Goal: Task Accomplishment & Management: Use online tool/utility

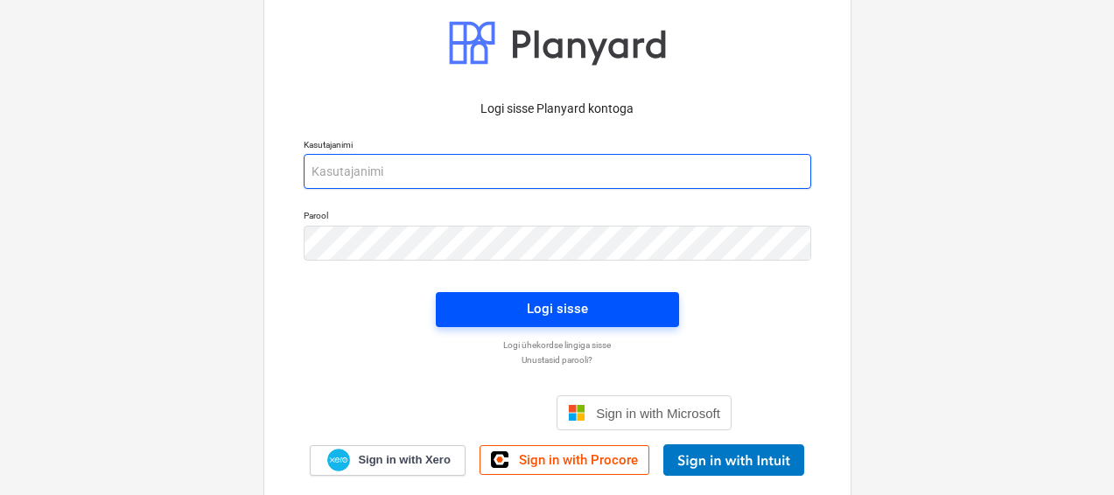
type input "[PERSON_NAME][EMAIL_ADDRESS][DOMAIN_NAME]"
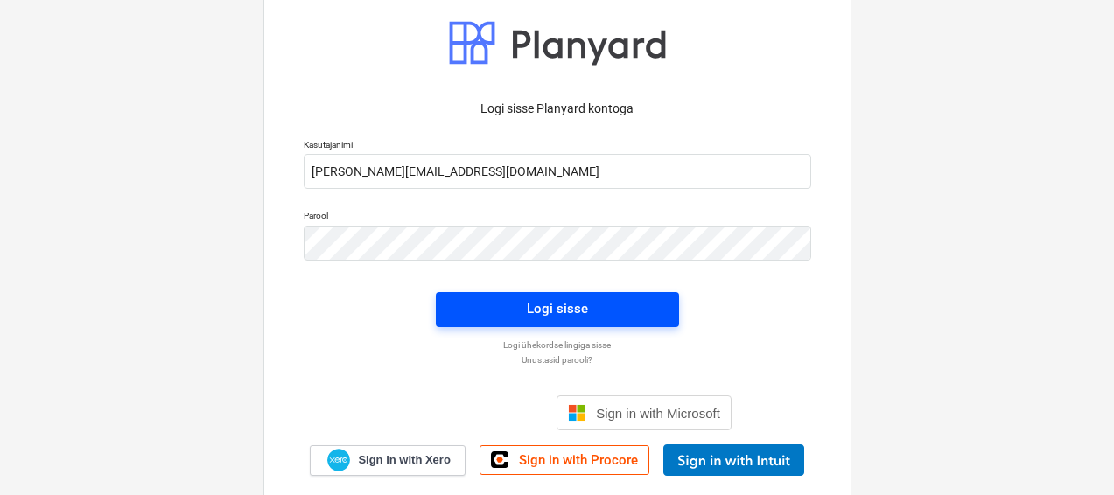
click at [563, 314] on div "Logi sisse" at bounding box center [557, 308] width 61 height 23
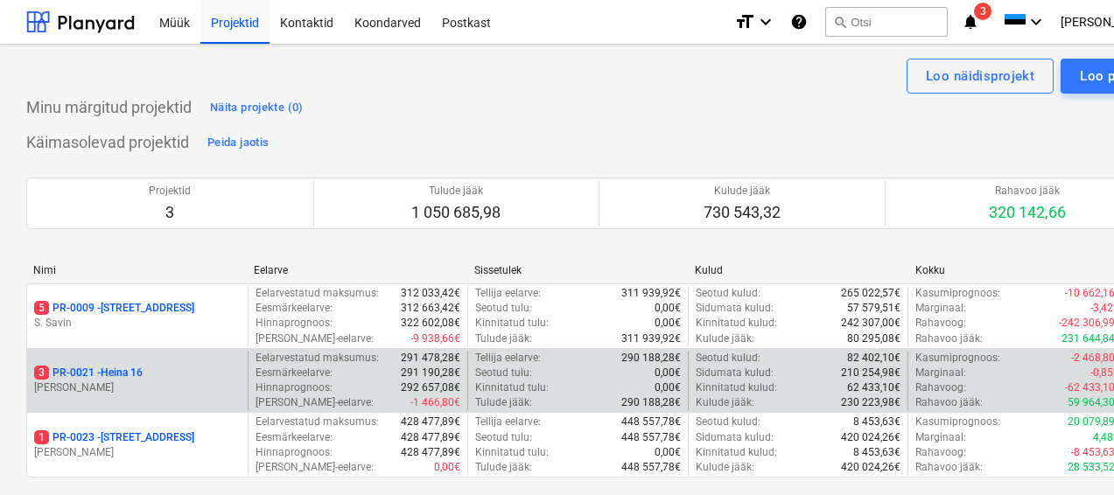
click at [151, 366] on div "3 PR-0021 - Heina 16" at bounding box center [137, 373] width 206 height 15
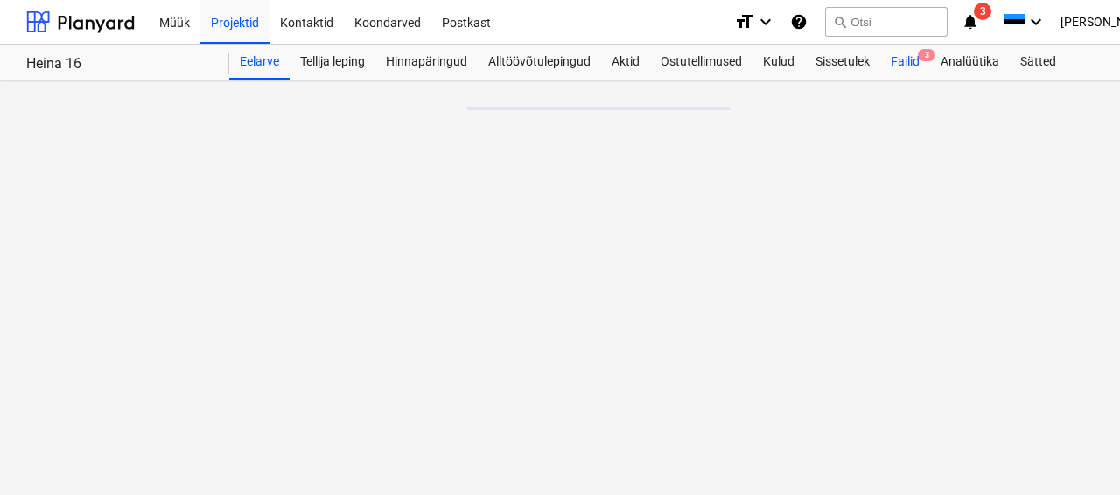
click at [911, 67] on div "Failid 3" at bounding box center [905, 62] width 50 height 35
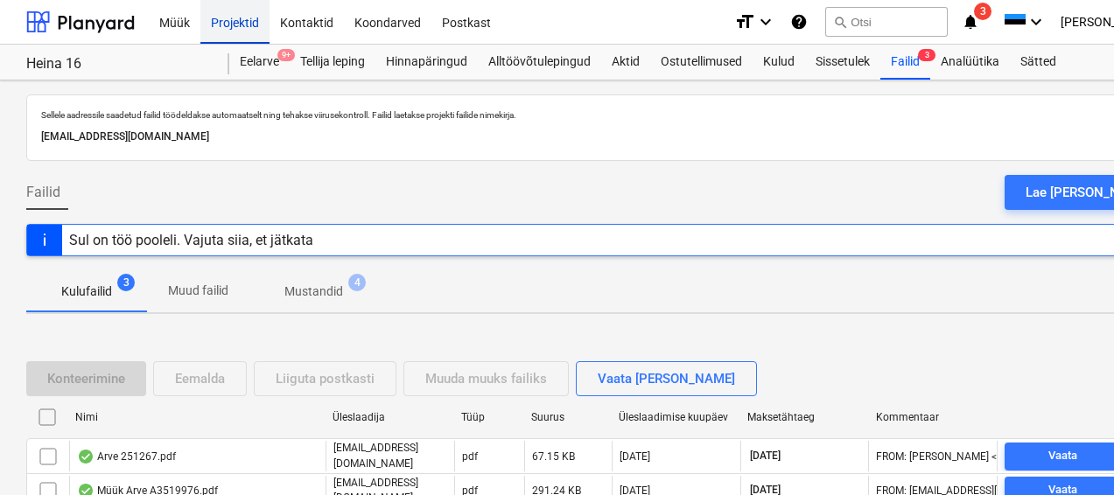
click at [234, 29] on div "Projektid" at bounding box center [234, 21] width 69 height 45
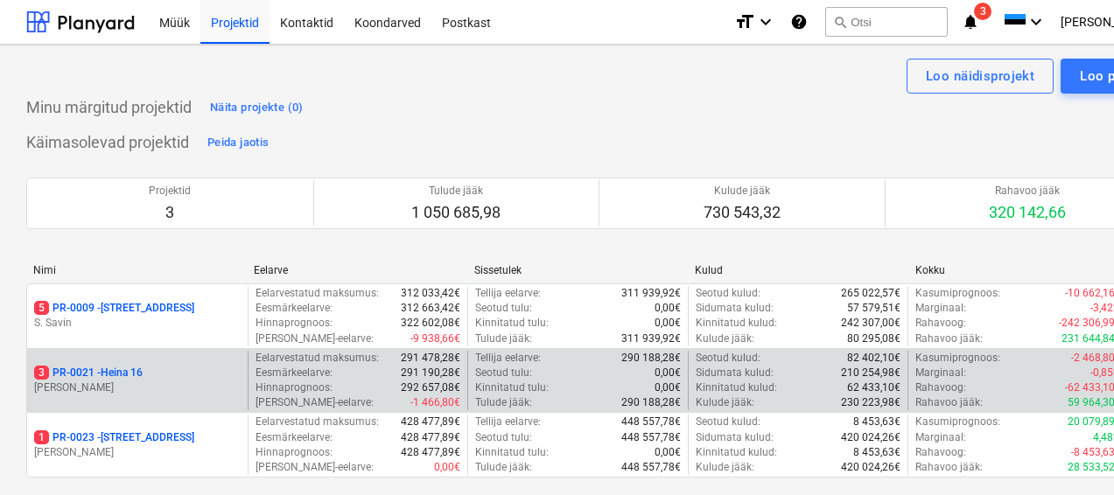
click at [124, 376] on p "3 PR-0021 - Heina 16" at bounding box center [88, 373] width 108 height 15
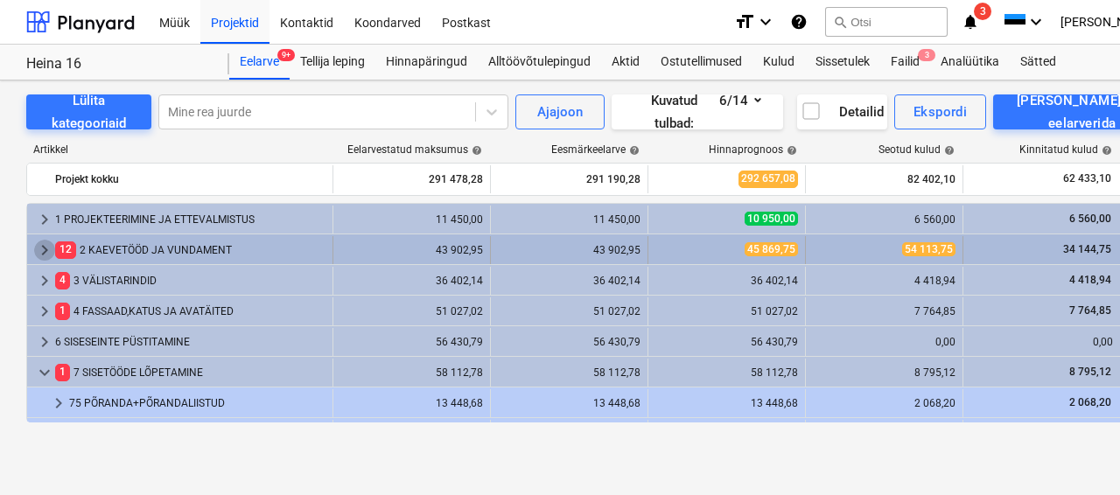
click at [39, 242] on span "keyboard_arrow_right" at bounding box center [44, 250] width 21 height 21
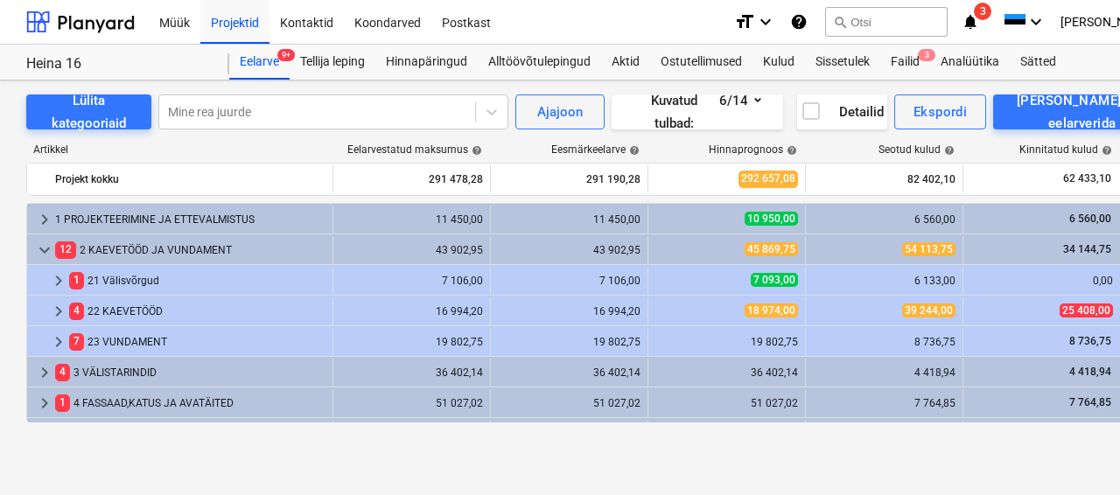
click at [39, 241] on span "keyboard_arrow_down" at bounding box center [44, 250] width 21 height 21
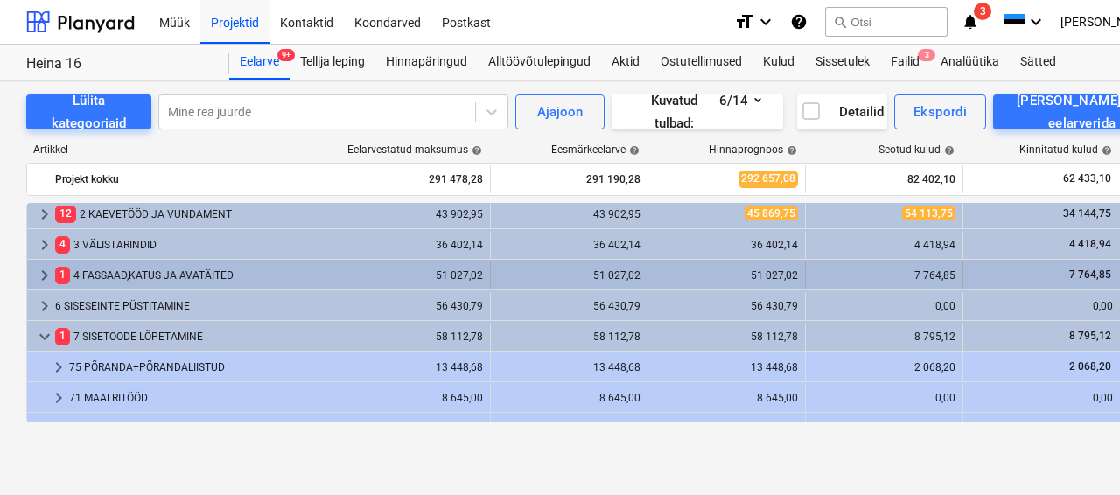
scroll to position [39, 0]
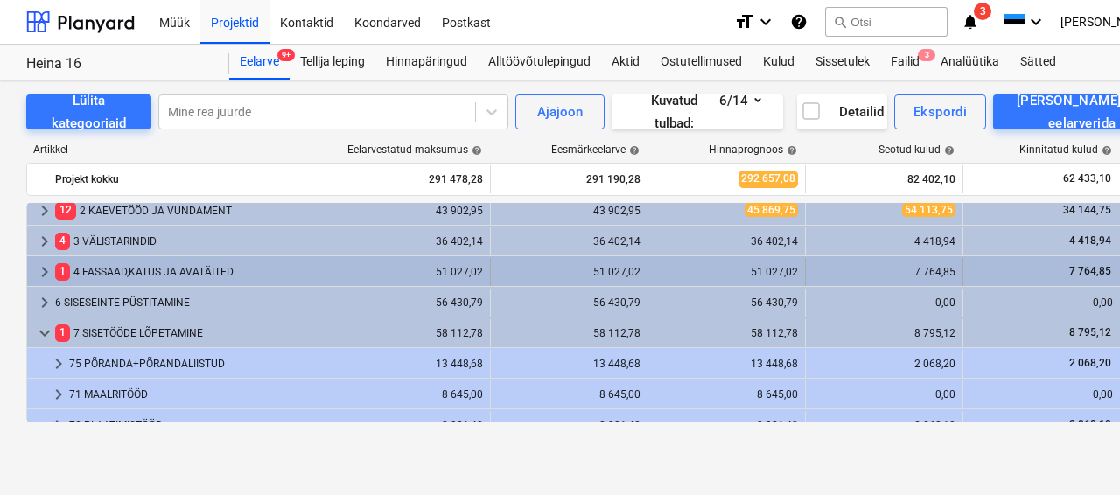
click at [95, 267] on div "1 4 FASSAAD,KATUS JA AVATÄITED" at bounding box center [190, 272] width 270 height 28
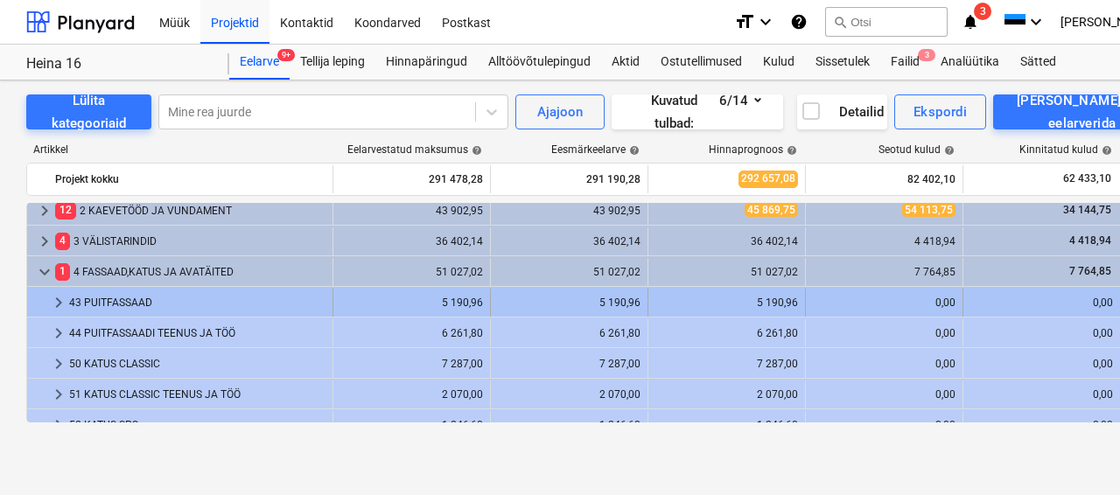
click at [110, 302] on div "43 PUITFASSAAD" at bounding box center [197, 303] width 256 height 28
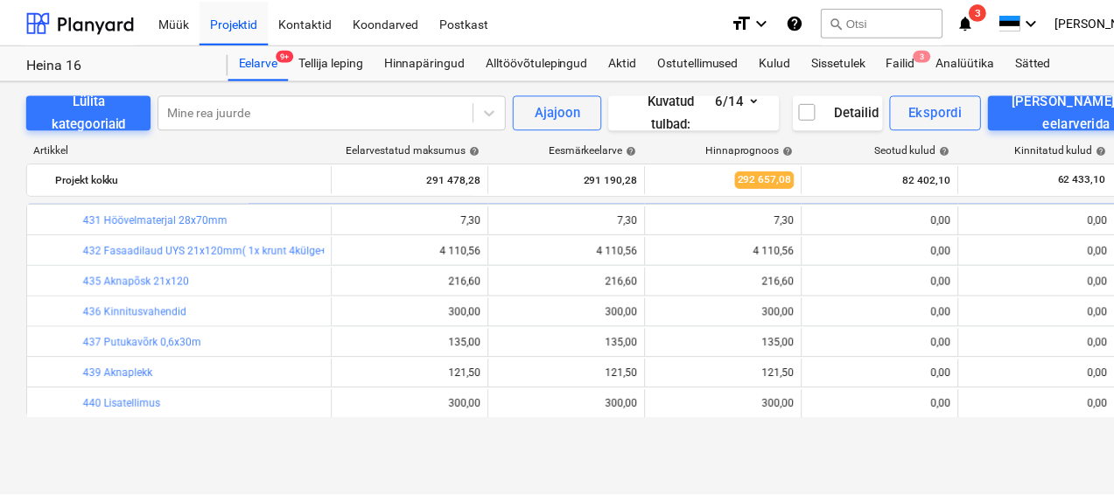
scroll to position [103, 0]
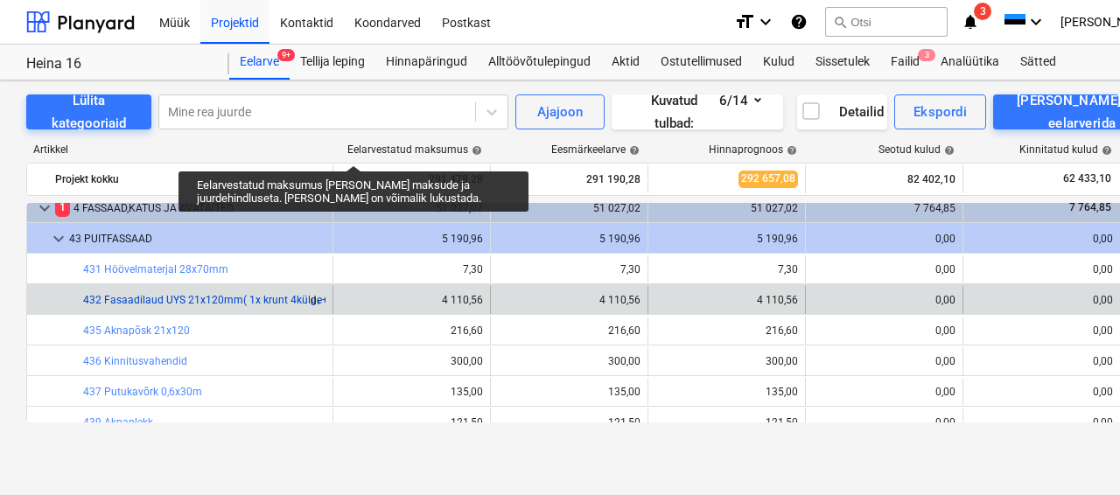
click at [213, 298] on link "432 Fasaadilaud UYS 21x120mm( 1x krunt 4külge+2xvärv 3 külge)" at bounding box center [241, 300] width 317 height 12
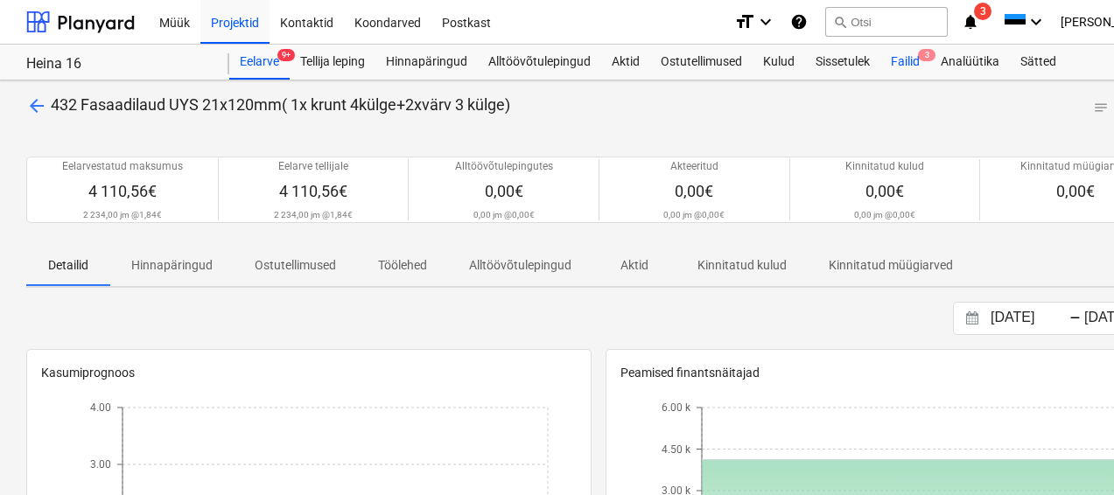
click at [893, 59] on div "Failid 3" at bounding box center [905, 62] width 50 height 35
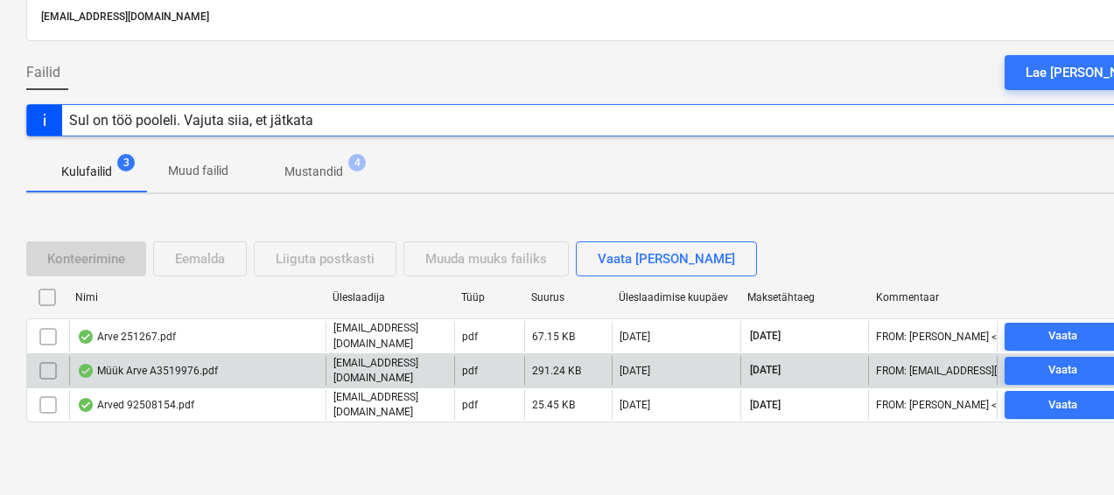
scroll to position [123, 0]
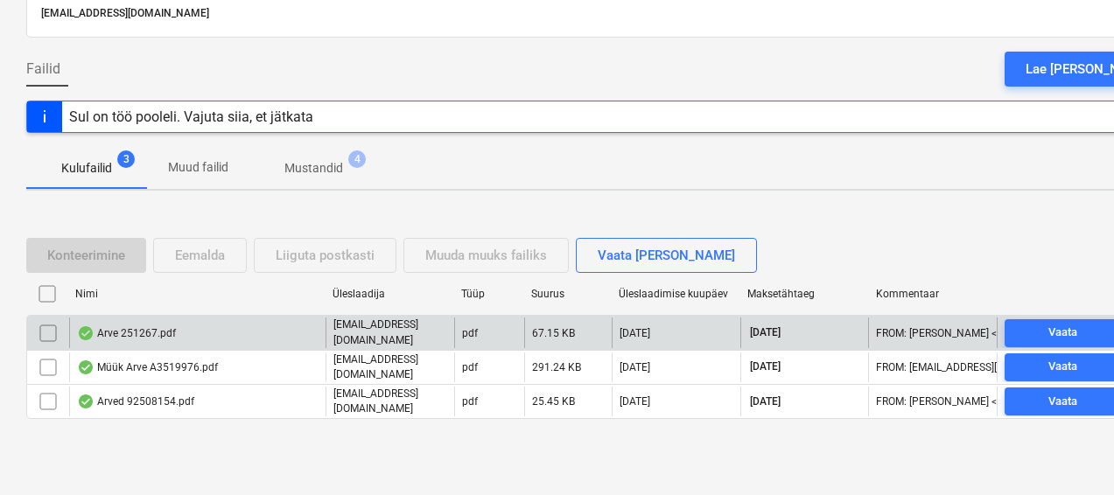
click at [196, 341] on div "Arve 251267.pdf" at bounding box center [197, 333] width 256 height 30
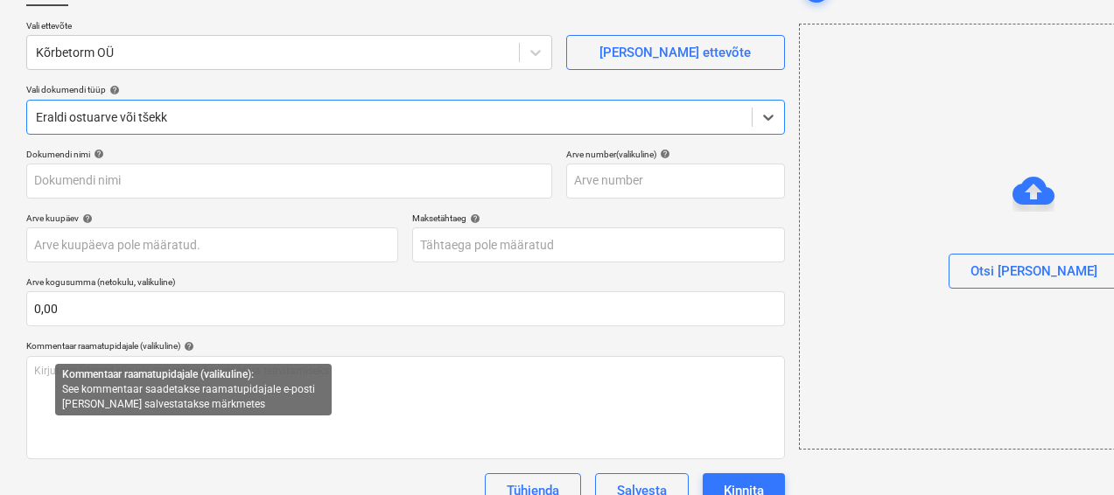
type input "251267"
type input "24 Aug 2025"
type input "14 Sep 2025"
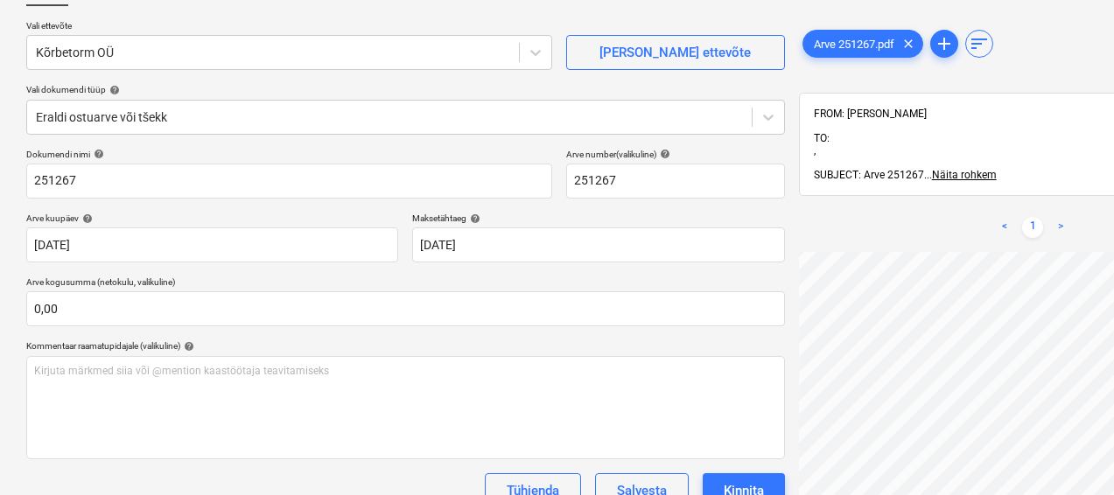
scroll to position [303, 322]
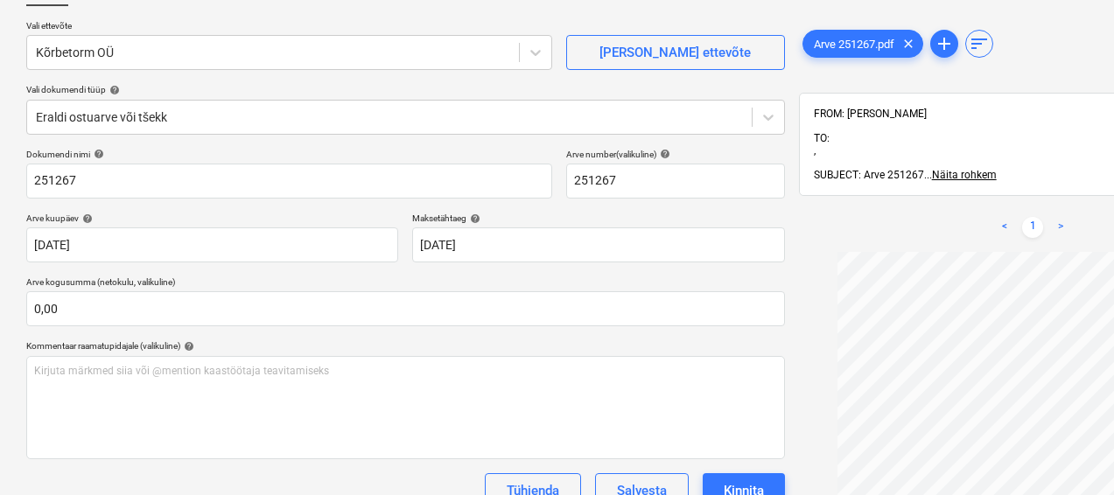
scroll to position [34, 0]
click at [1119, 217] on span "zoom_in" at bounding box center [1130, 227] width 21 height 21
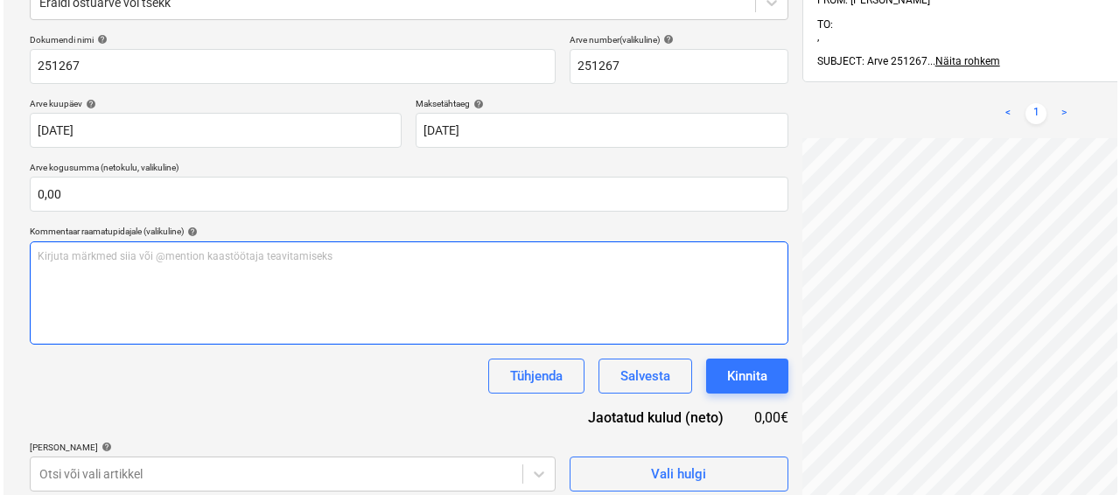
scroll to position [248, 0]
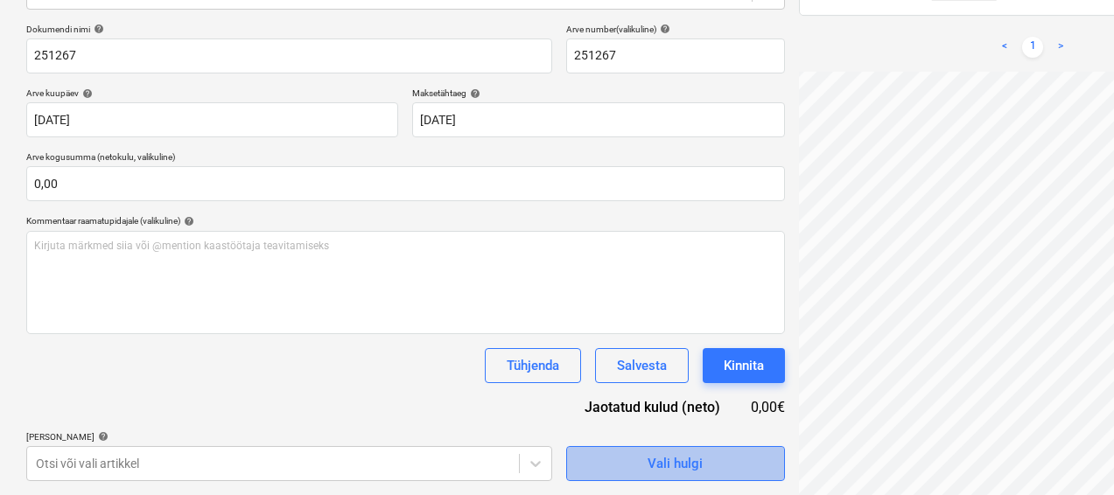
click at [647, 452] on div "Vali hulgi" at bounding box center [674, 463] width 55 height 23
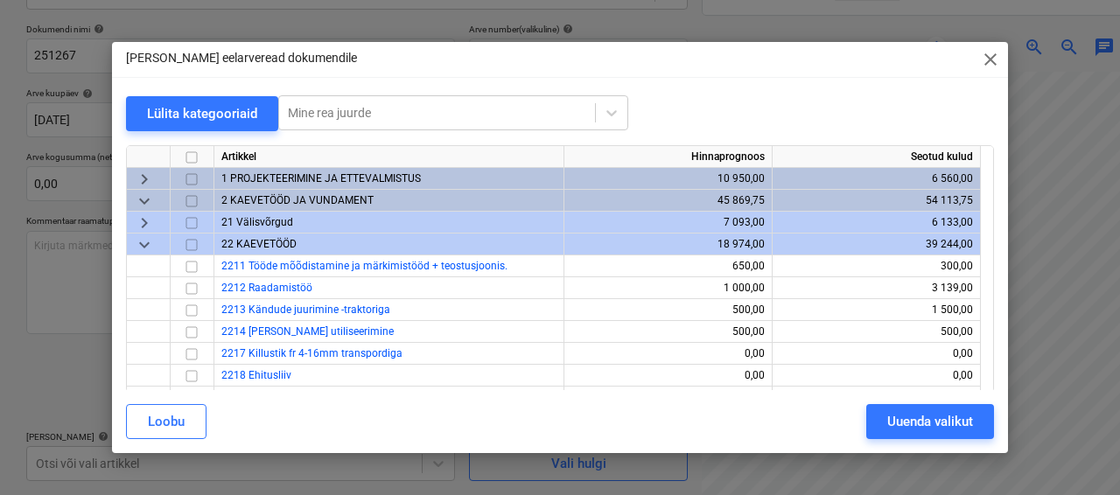
click at [150, 249] on span "keyboard_arrow_down" at bounding box center [144, 244] width 21 height 21
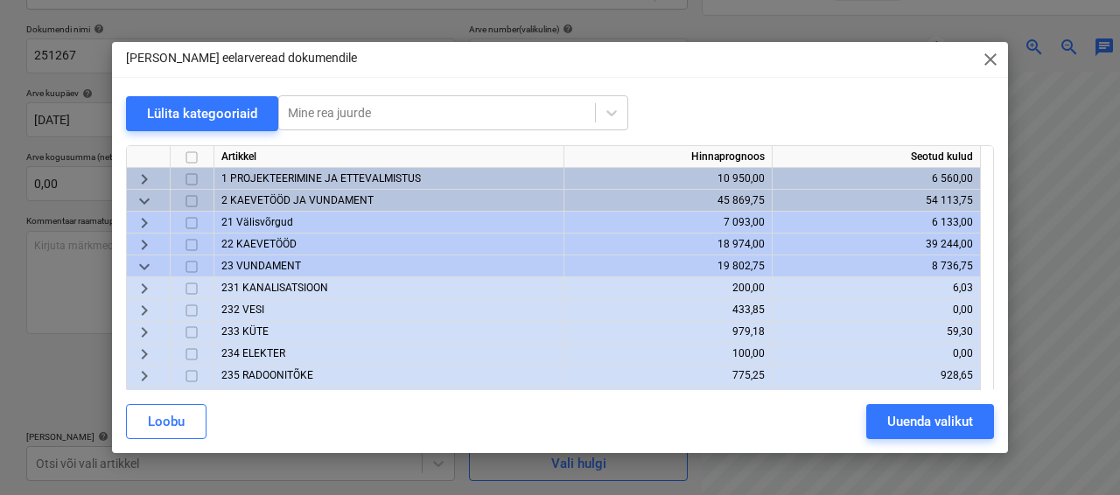
click at [152, 196] on span "keyboard_arrow_down" at bounding box center [144, 201] width 21 height 21
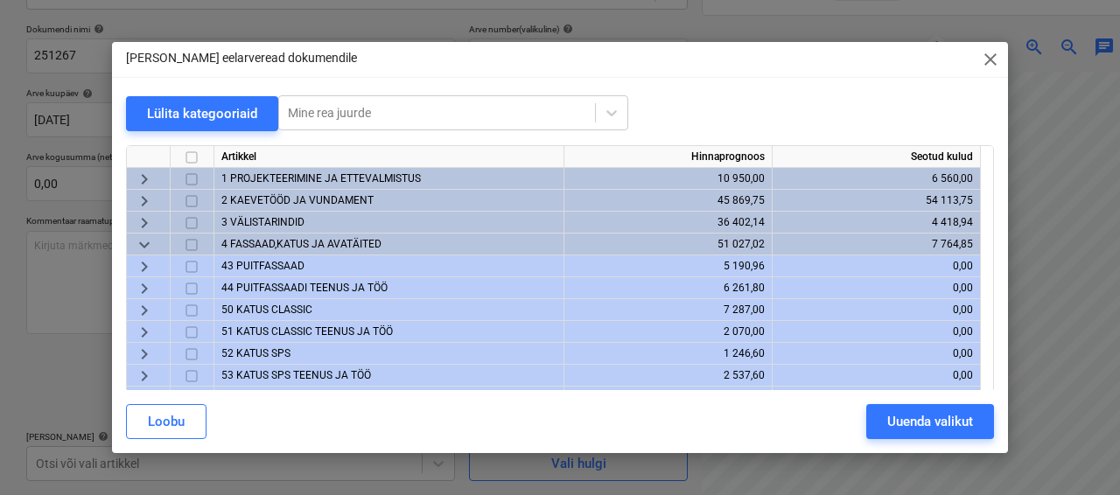
click at [234, 216] on span "3 VÄLISTARINDID" at bounding box center [262, 222] width 83 height 12
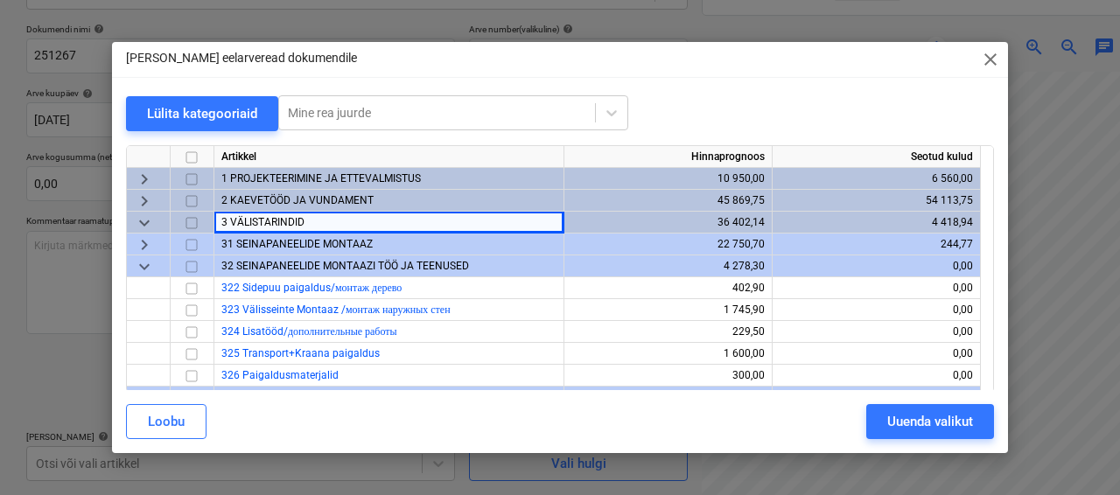
click at [251, 245] on span "31 SEINAPANEELIDE MONTAAZ" at bounding box center [296, 244] width 151 height 12
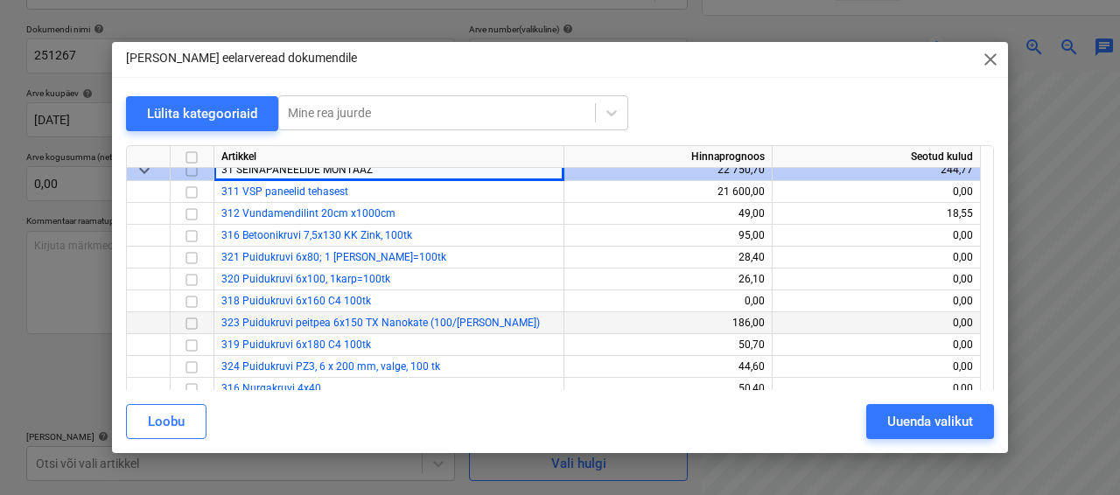
scroll to position [0, 0]
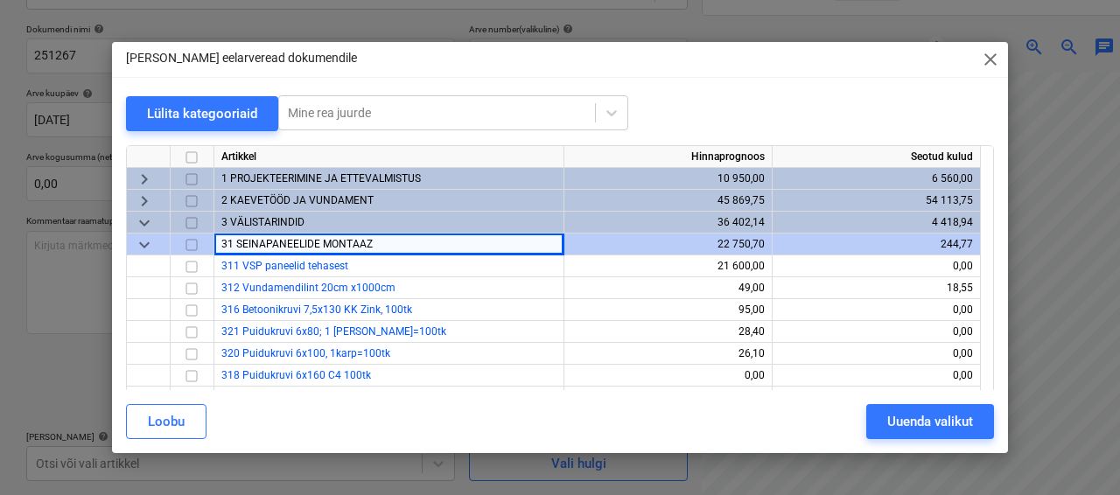
click at [156, 242] on div "keyboard_arrow_down" at bounding box center [149, 245] width 44 height 22
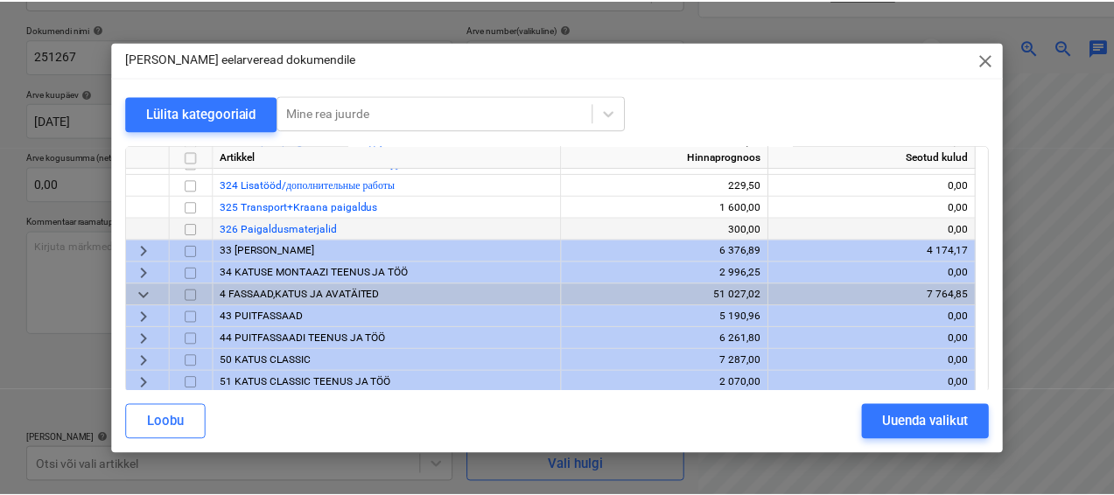
scroll to position [149, 0]
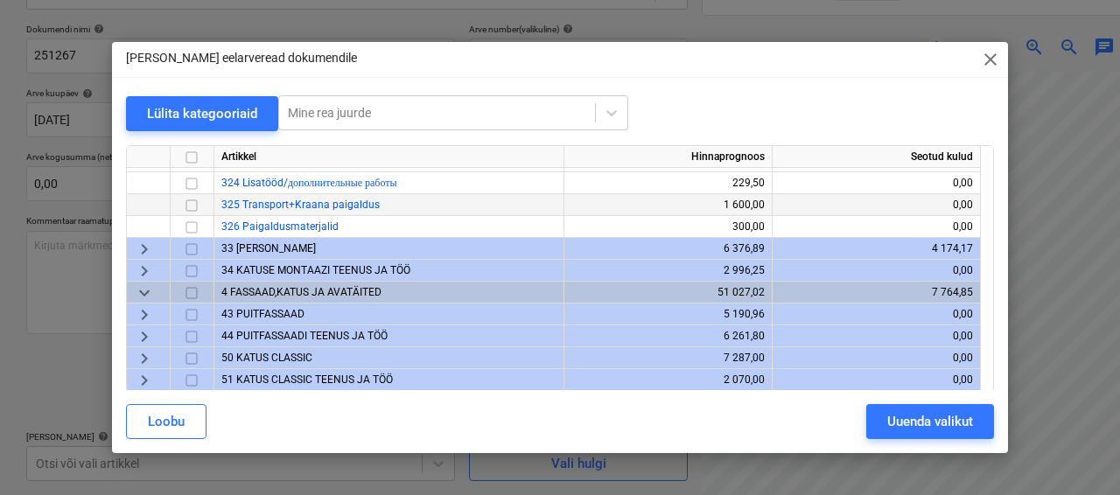
click at [195, 208] on input "checkbox" at bounding box center [191, 205] width 21 height 21
click at [892, 426] on div "Uuenda valikut" at bounding box center [930, 421] width 86 height 23
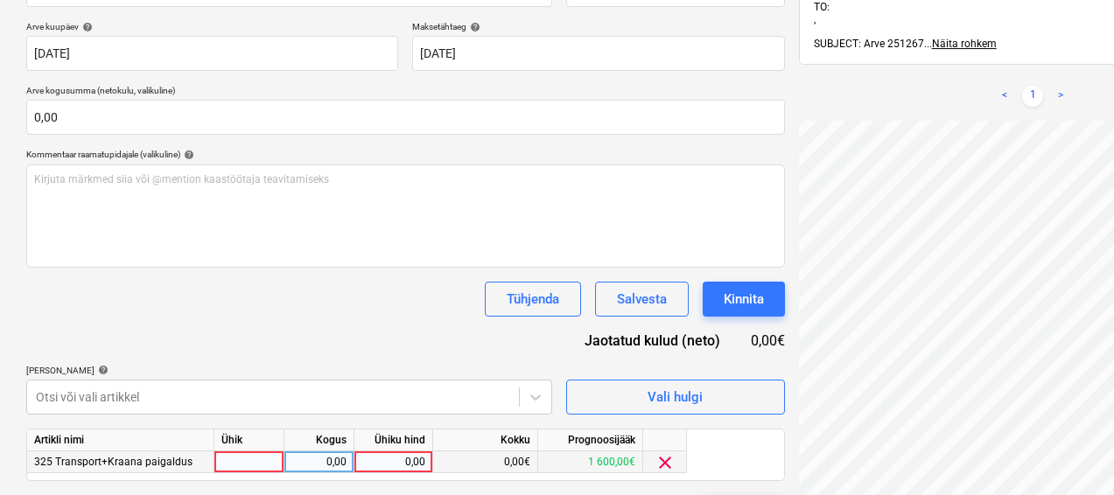
scroll to position [364, 0]
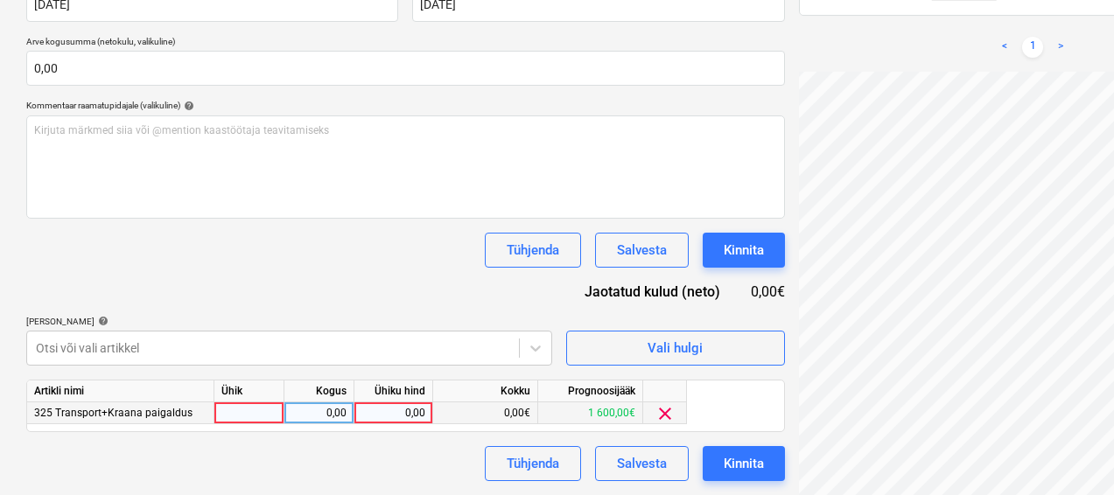
click at [225, 409] on div at bounding box center [249, 413] width 70 height 22
type input "1"
click at [318, 409] on div "0,00" at bounding box center [318, 413] width 55 height 22
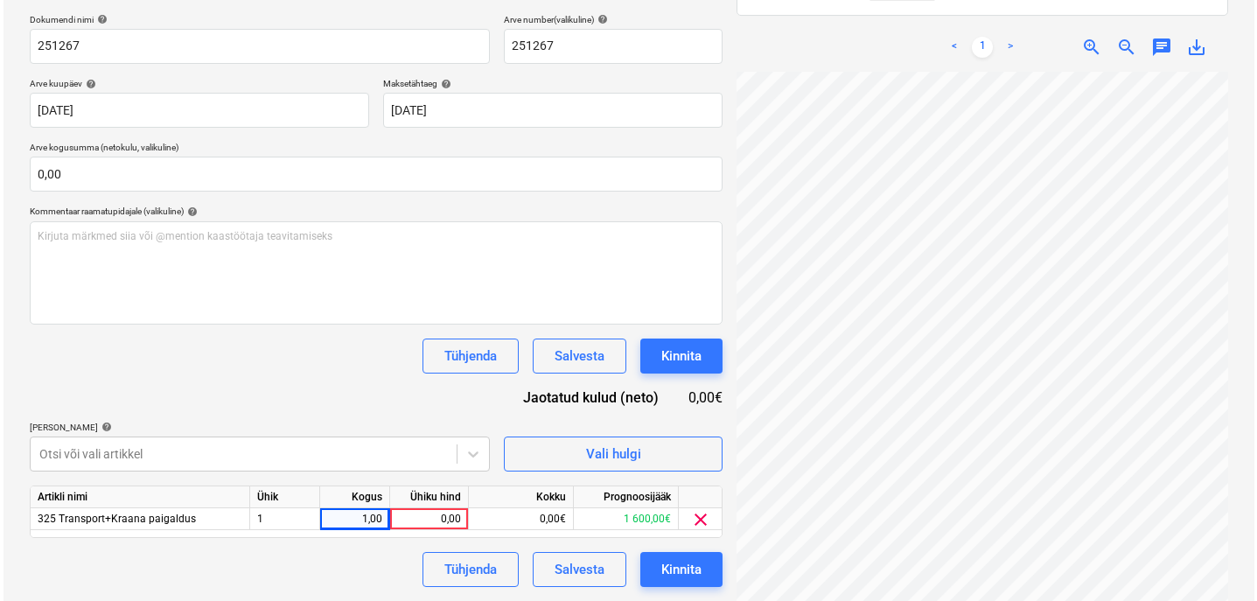
scroll to position [198, 38]
click at [435, 494] on div "0,00" at bounding box center [426, 519] width 64 height 22
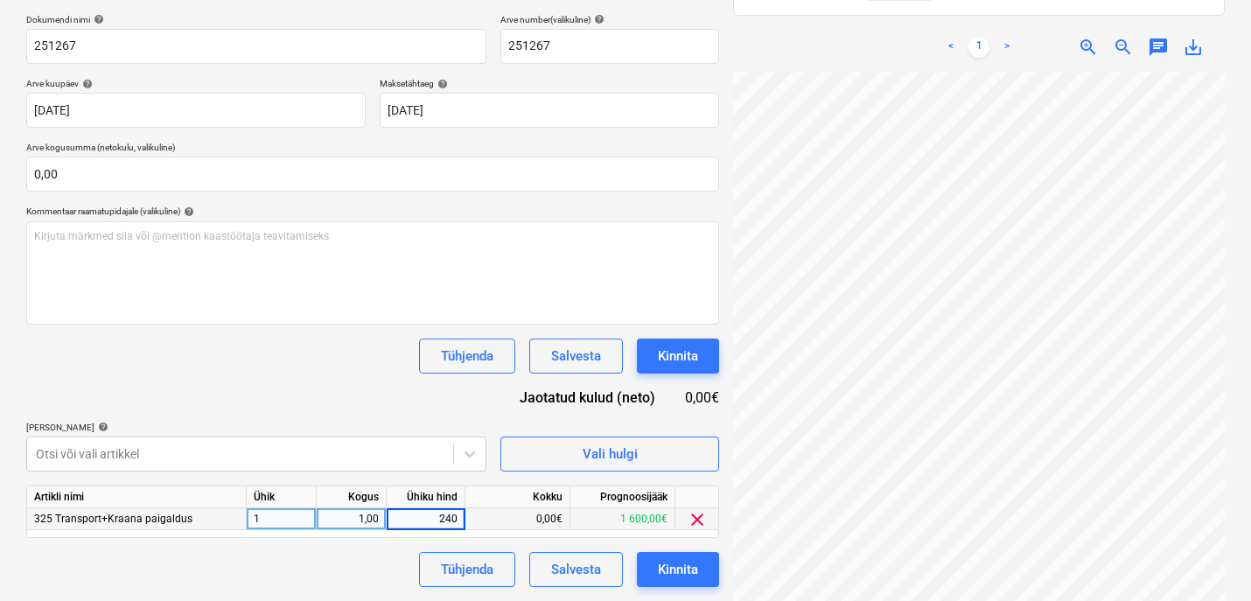
type input "2405"
click at [342, 494] on div "Tühjenda Salvesta Kinnita" at bounding box center [372, 569] width 693 height 35
click at [659, 494] on button "Kinnita" at bounding box center [678, 569] width 82 height 35
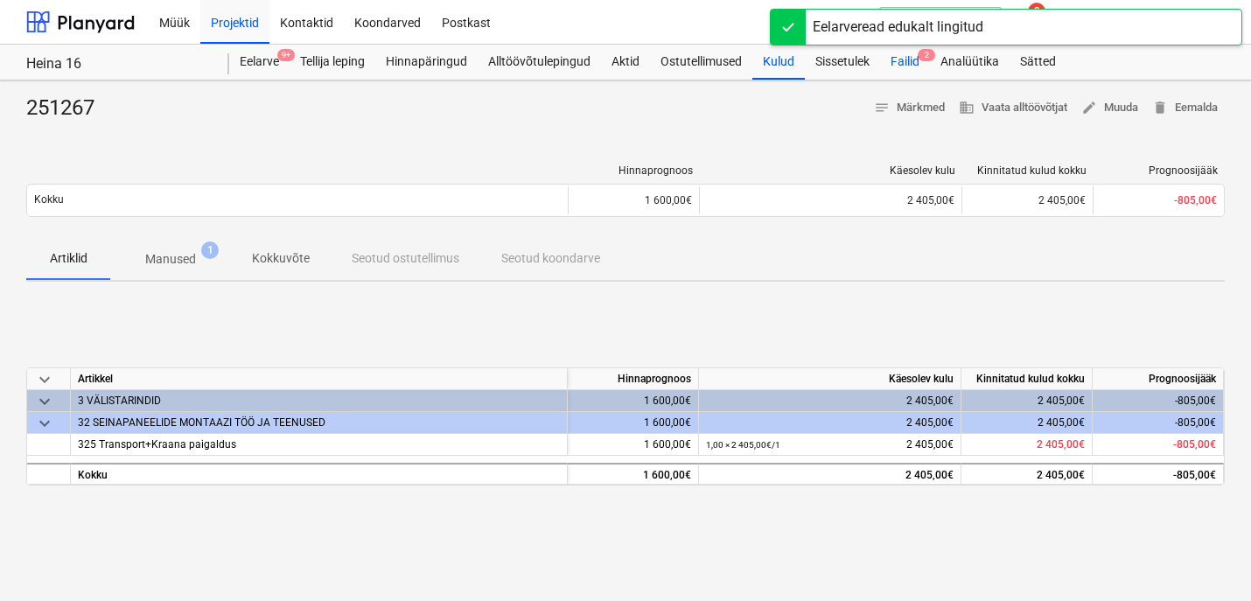
click at [903, 58] on div "Failid 2" at bounding box center [905, 62] width 50 height 35
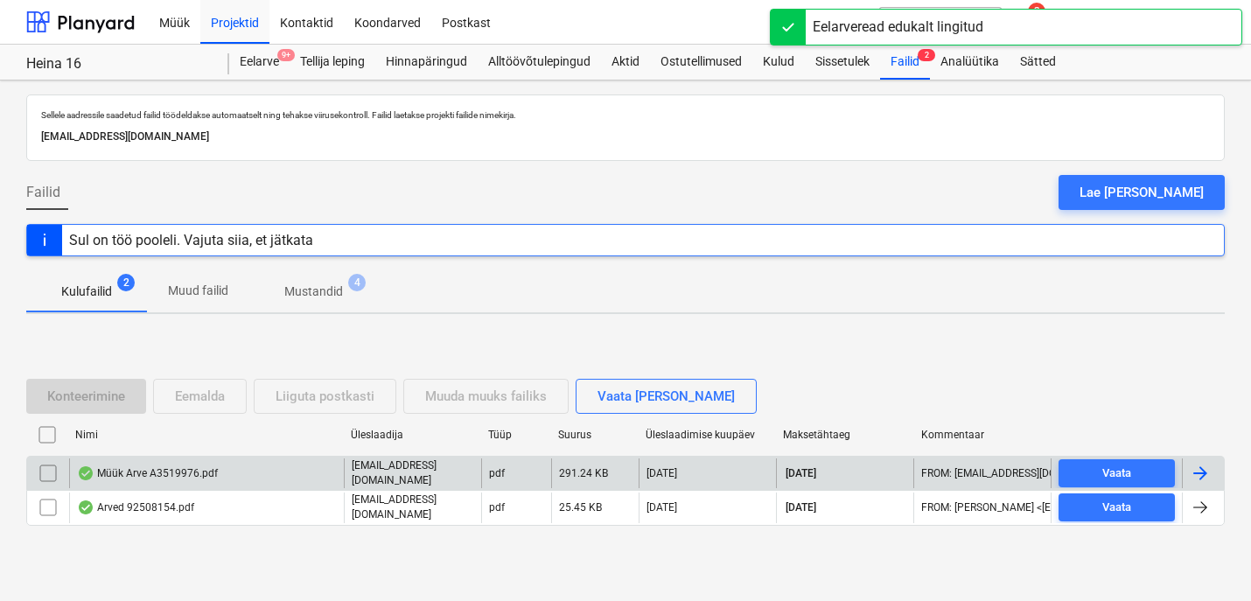
click at [126, 468] on div "Müük Arve A3519976.pdf" at bounding box center [147, 473] width 141 height 14
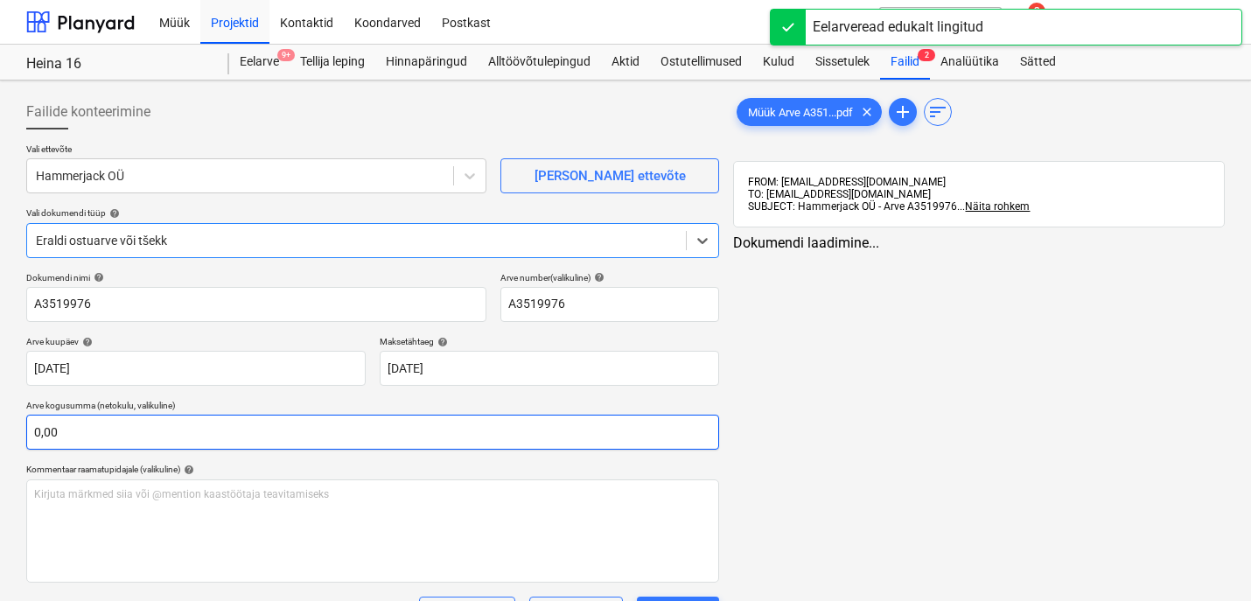
type input "A3519976"
type input "28 Aug 2025"
type input "27 Sep 2025"
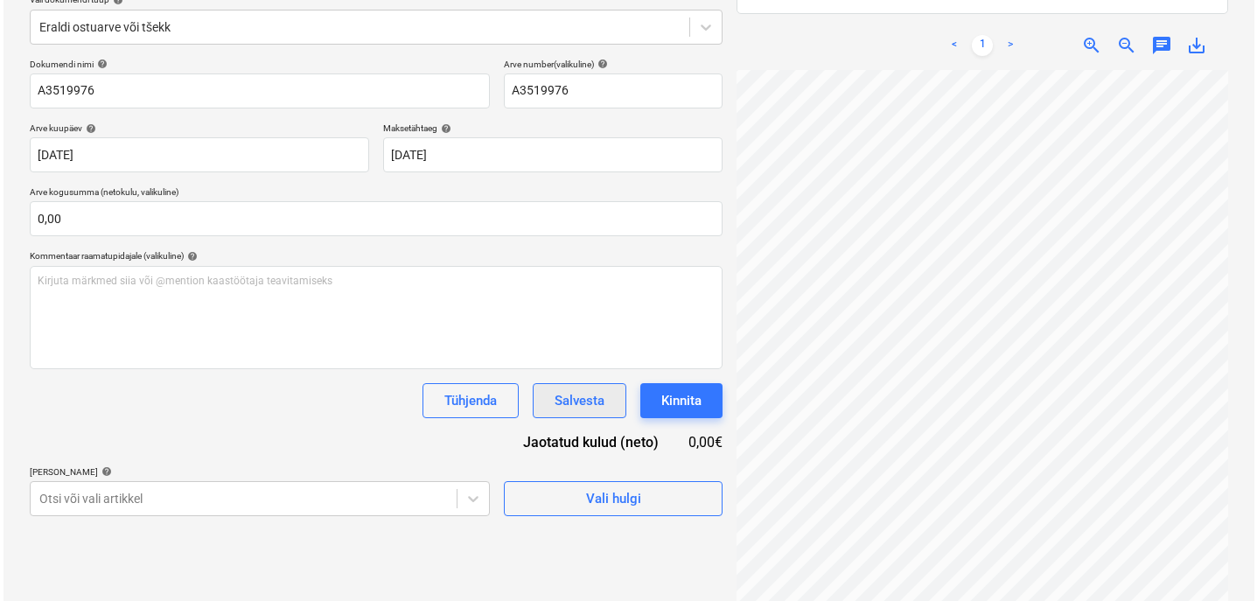
scroll to position [239, 0]
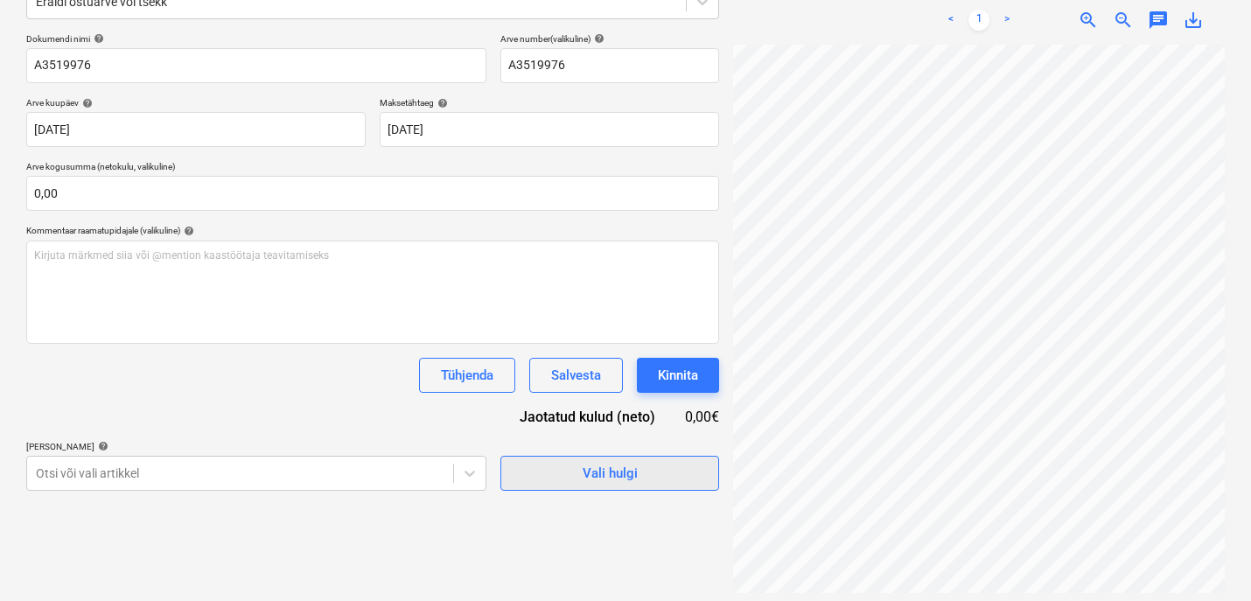
click at [661, 468] on span "Vali hulgi" at bounding box center [609, 473] width 175 height 23
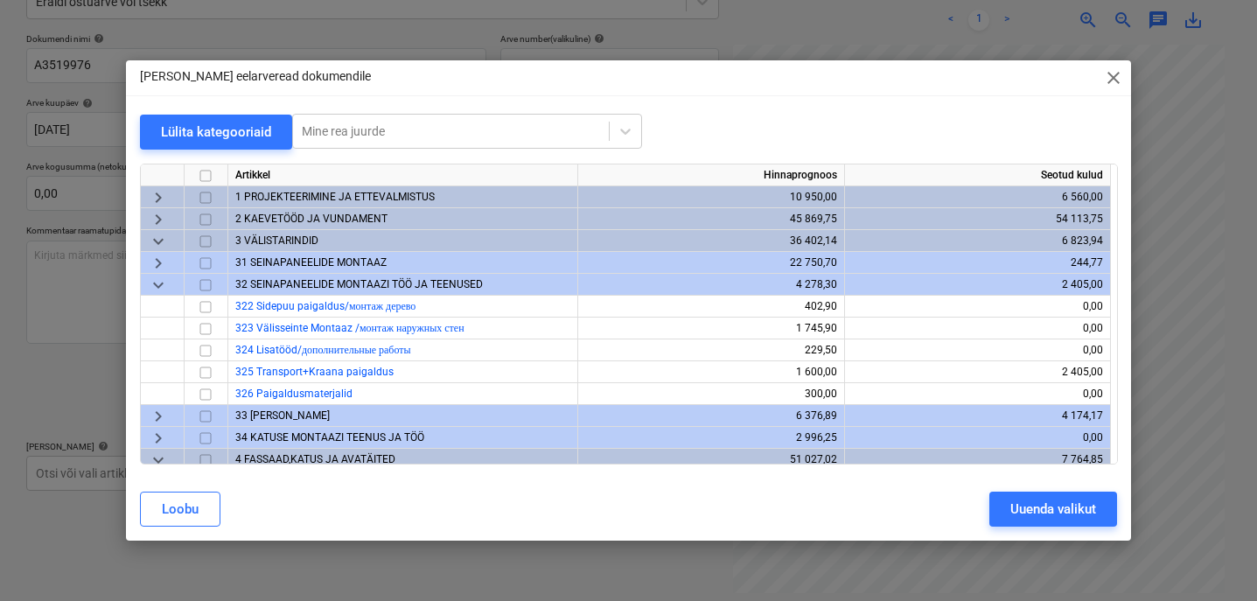
click at [261, 262] on span "31 SEINAPANEELIDE MONTAAZ" at bounding box center [310, 262] width 151 height 12
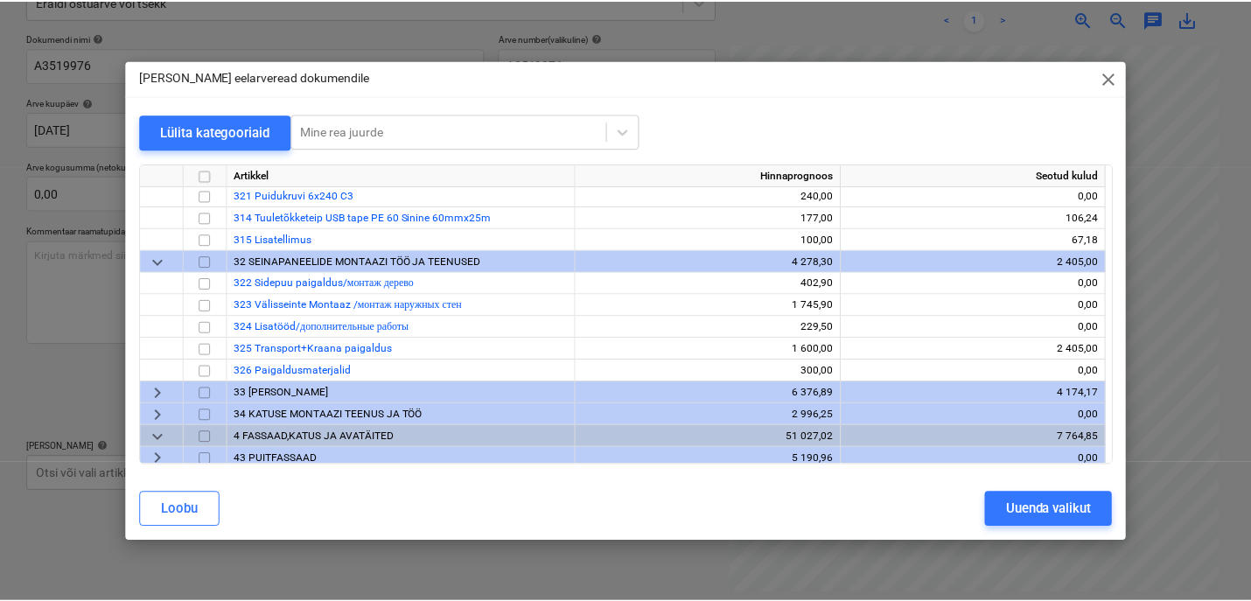
scroll to position [327, 0]
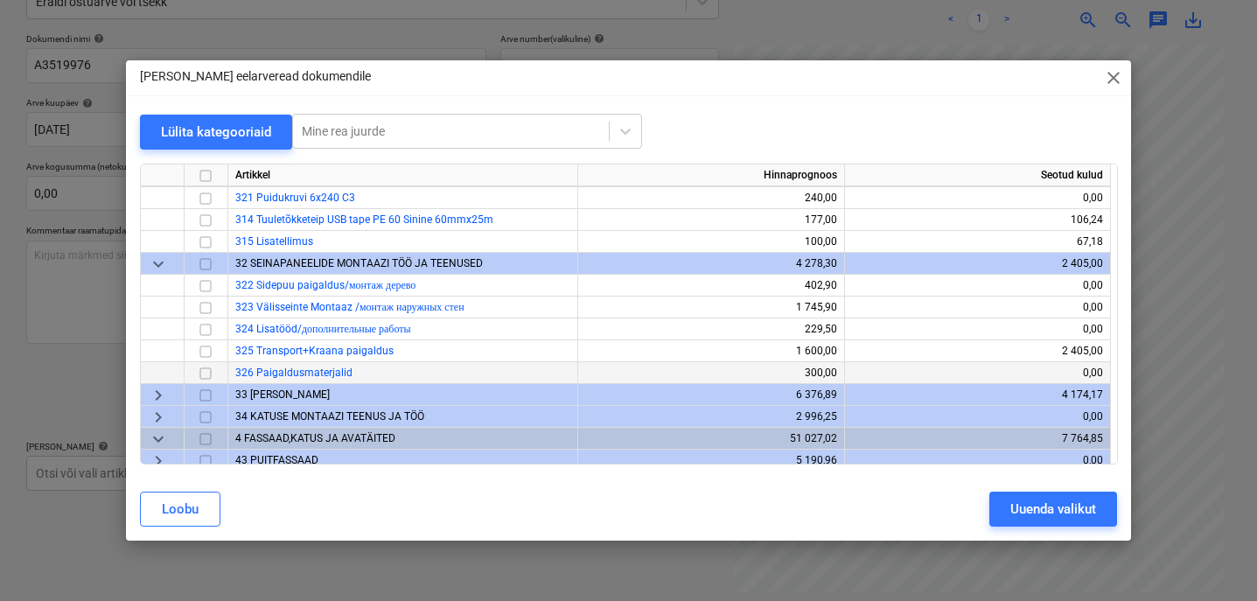
click at [206, 369] on input "checkbox" at bounding box center [205, 372] width 21 height 21
click at [998, 494] on button "Uuenda valikut" at bounding box center [1054, 509] width 128 height 35
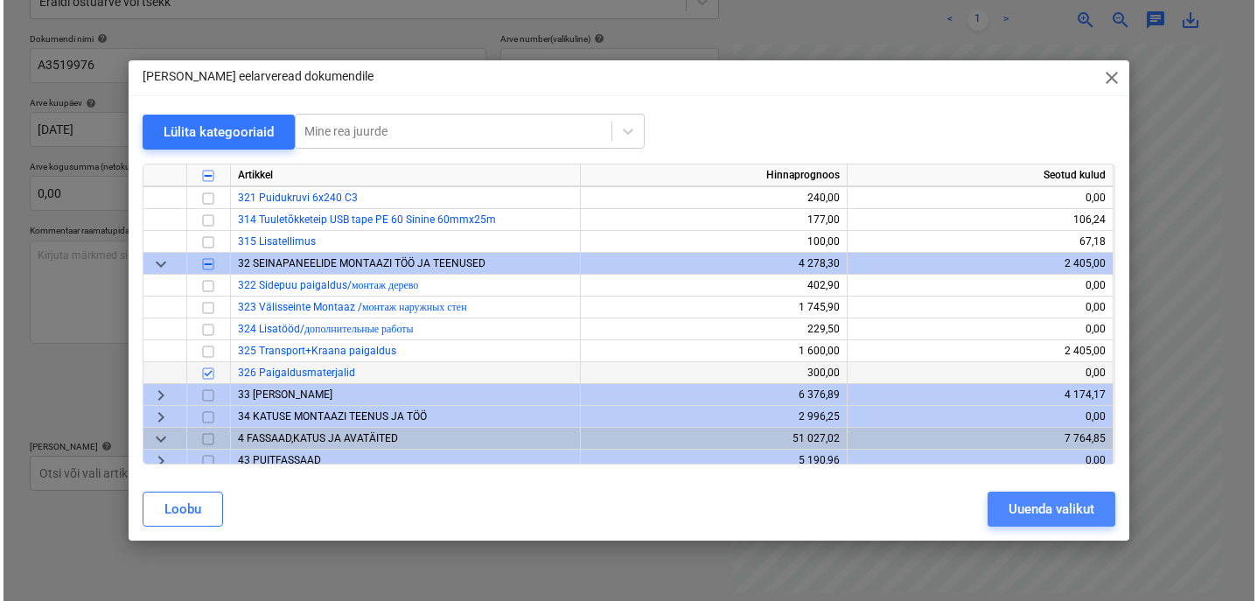
scroll to position [189, 37]
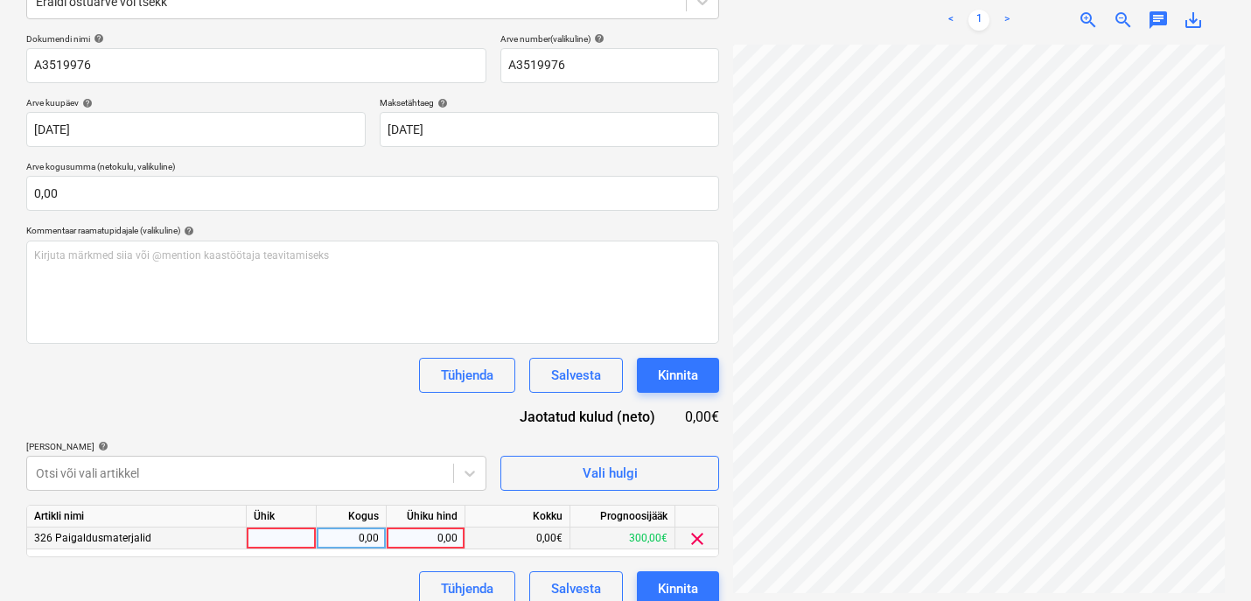
click at [292, 494] on div at bounding box center [282, 539] width 70 height 22
click at [367, 494] on div "0,00" at bounding box center [351, 539] width 55 height 22
click at [437, 494] on div "0,00" at bounding box center [426, 539] width 64 height 22
type input "89,67"
click at [691, 494] on div "Kinnita" at bounding box center [678, 588] width 40 height 23
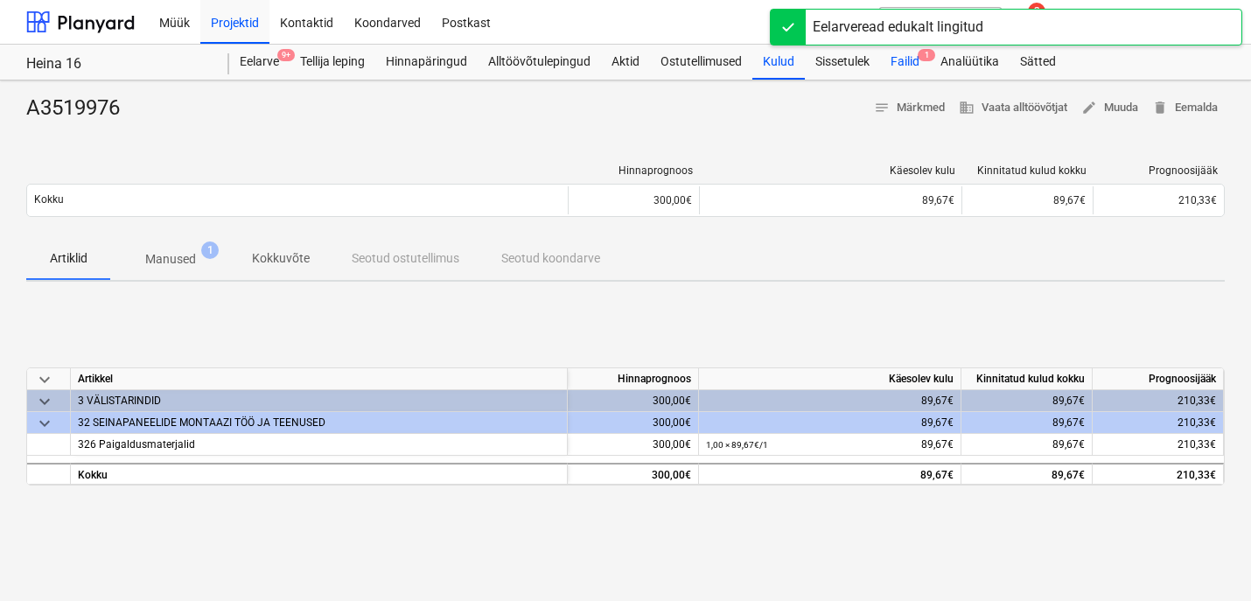
click at [917, 64] on div "Failid 1" at bounding box center [905, 62] width 50 height 35
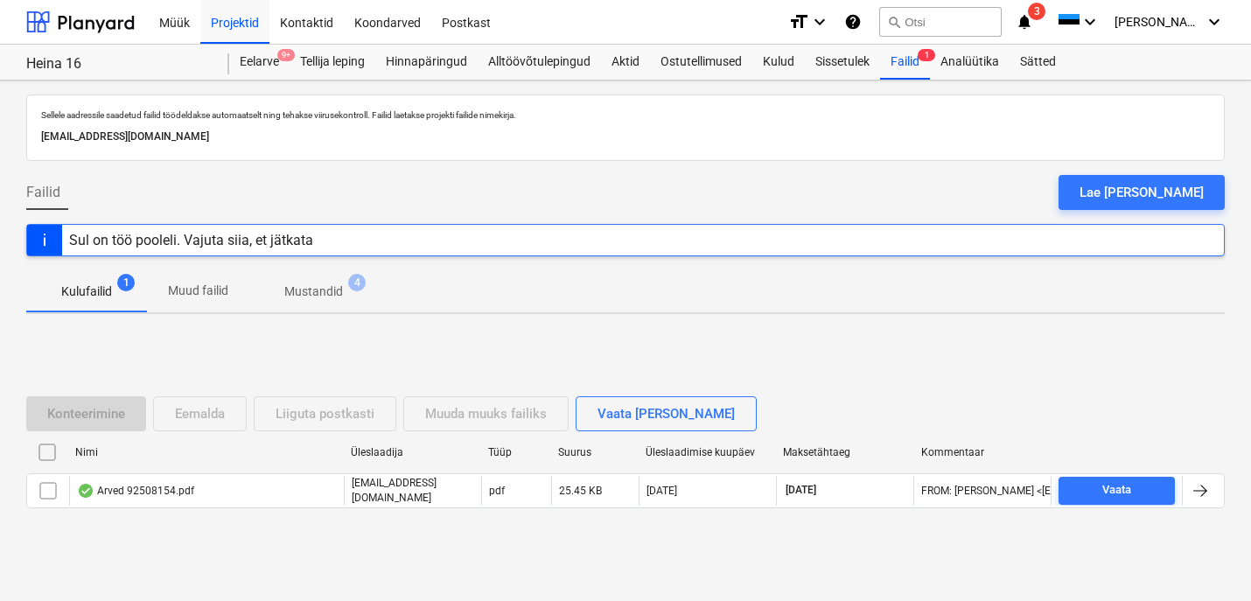
scroll to position [17, 0]
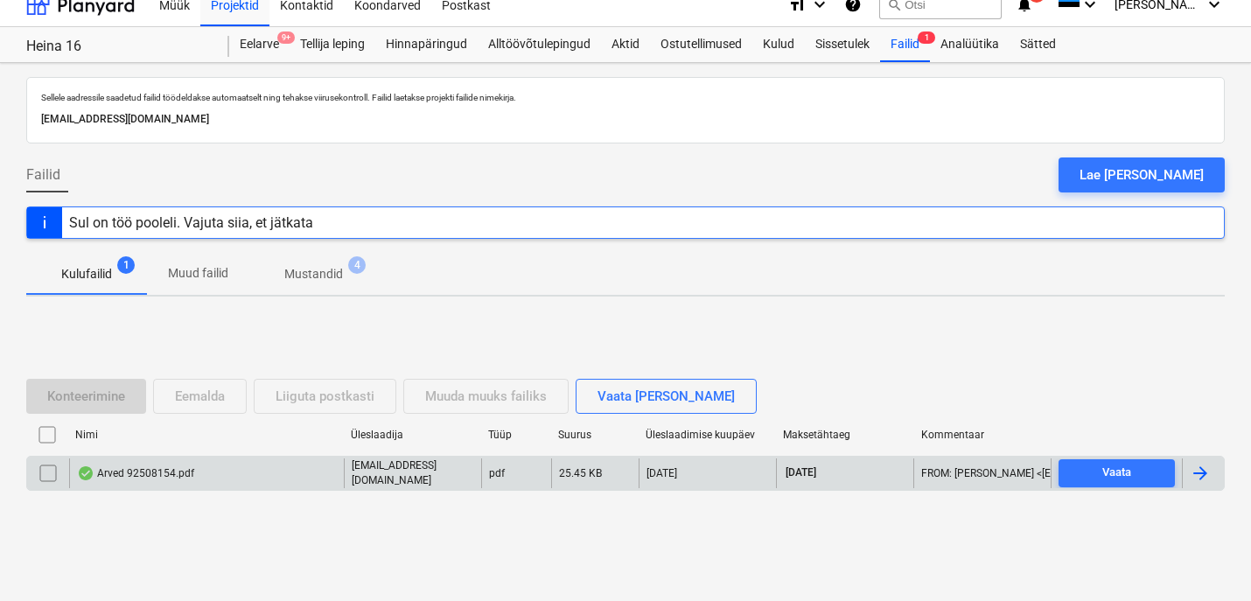
click at [187, 471] on div "Arved 92508154.pdf" at bounding box center [135, 473] width 117 height 14
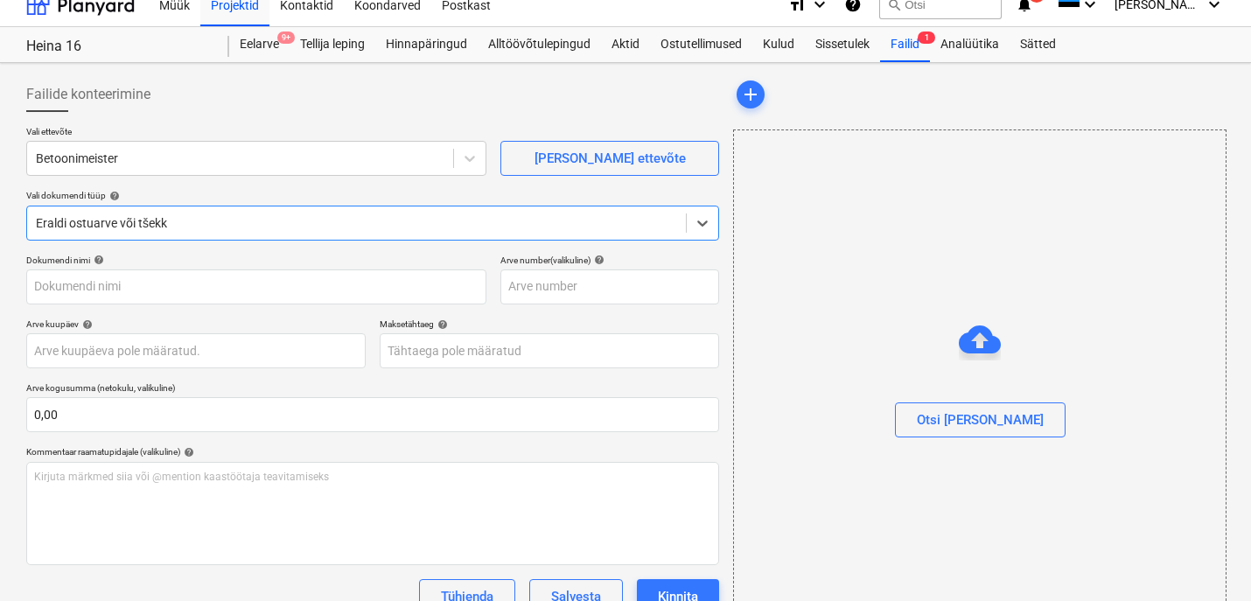
type input "92508154"
type input "27 Aug 2025"
type input "26 Sep 2025"
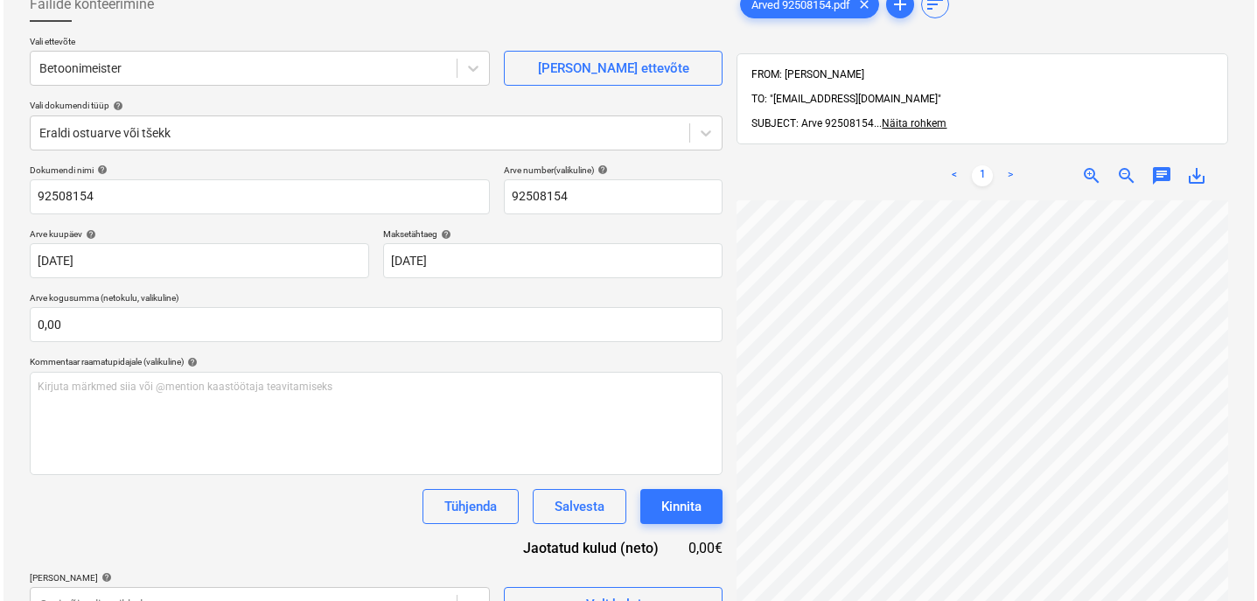
scroll to position [248, 0]
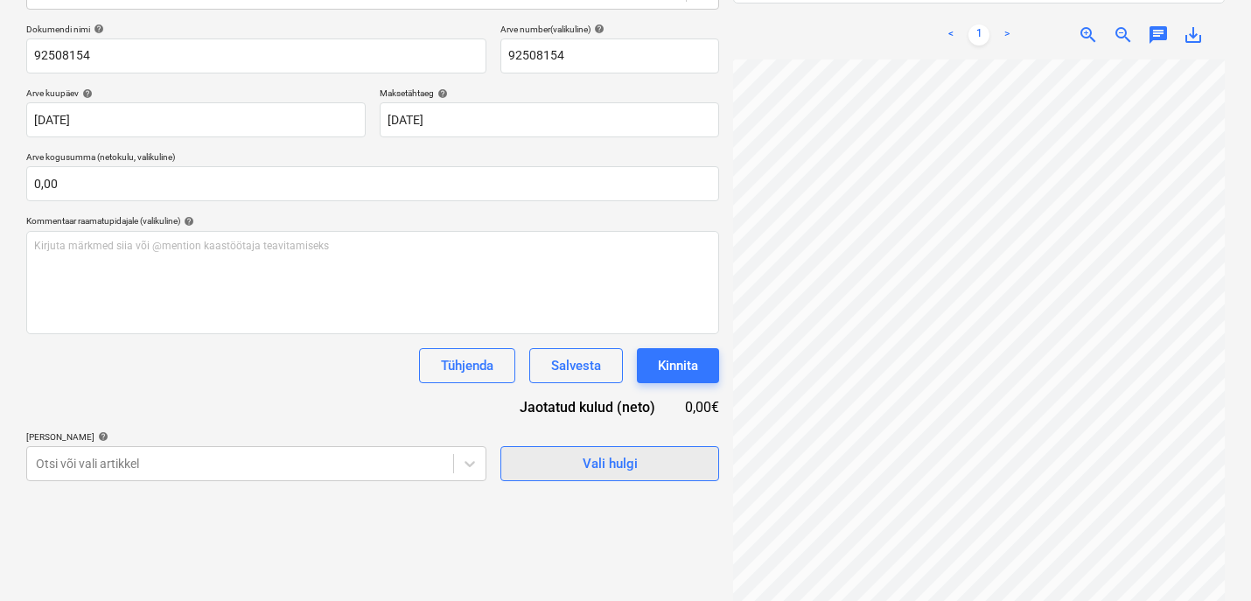
click at [537, 454] on span "Vali hulgi" at bounding box center [609, 463] width 175 height 23
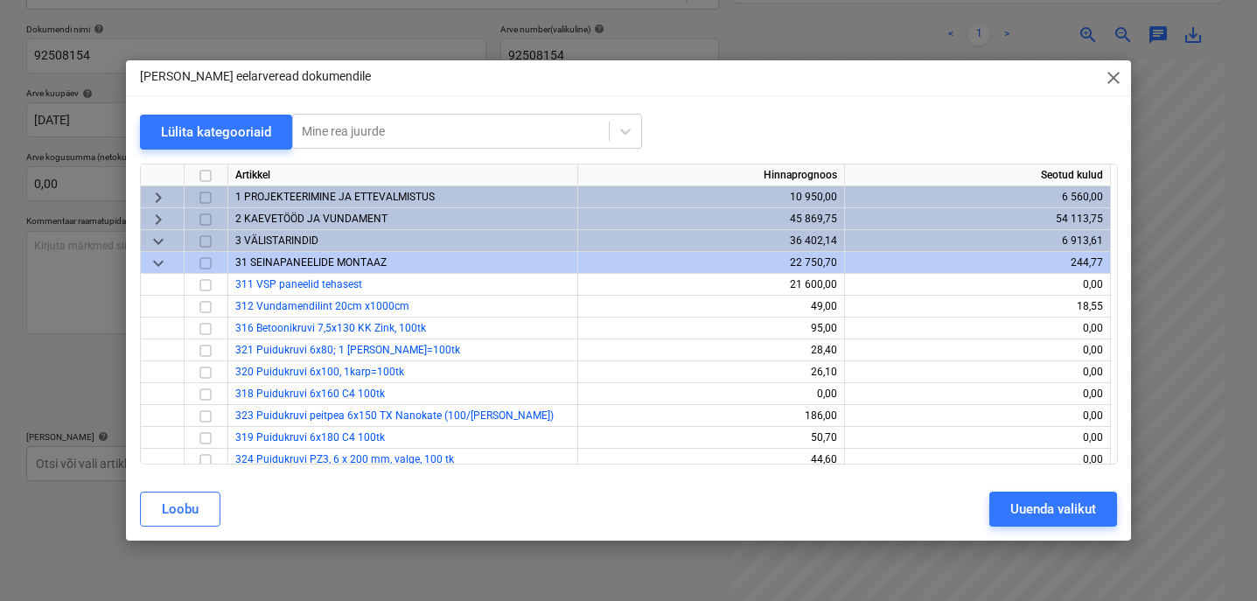
click at [148, 255] on span "keyboard_arrow_down" at bounding box center [158, 262] width 21 height 21
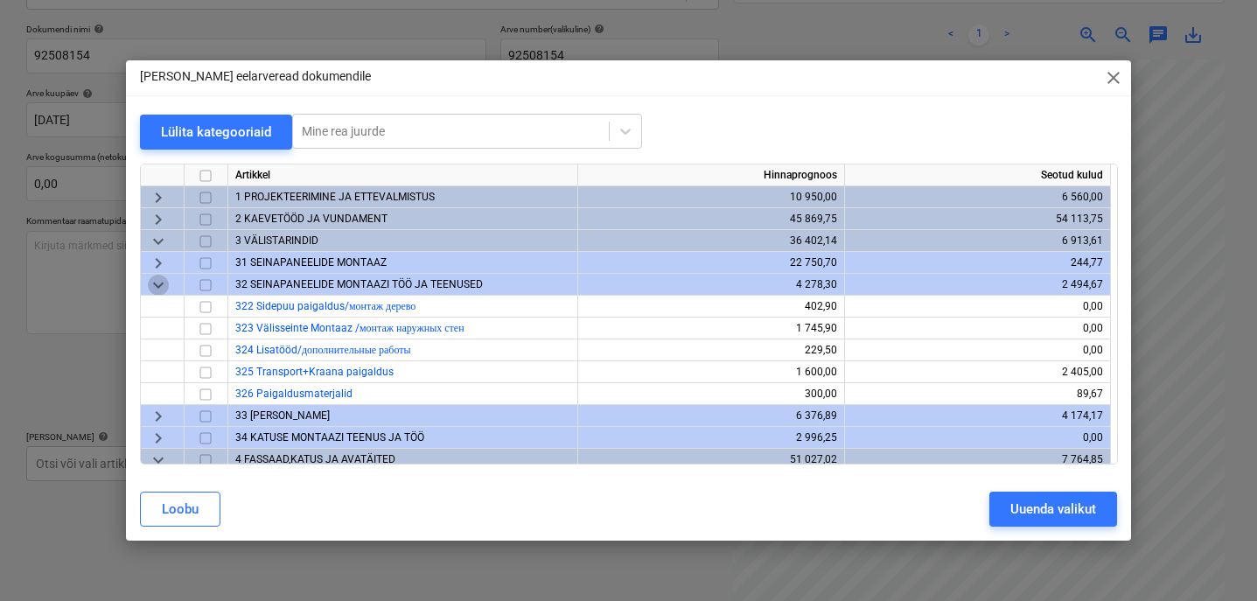
click at [161, 279] on span "keyboard_arrow_down" at bounding box center [158, 284] width 21 height 21
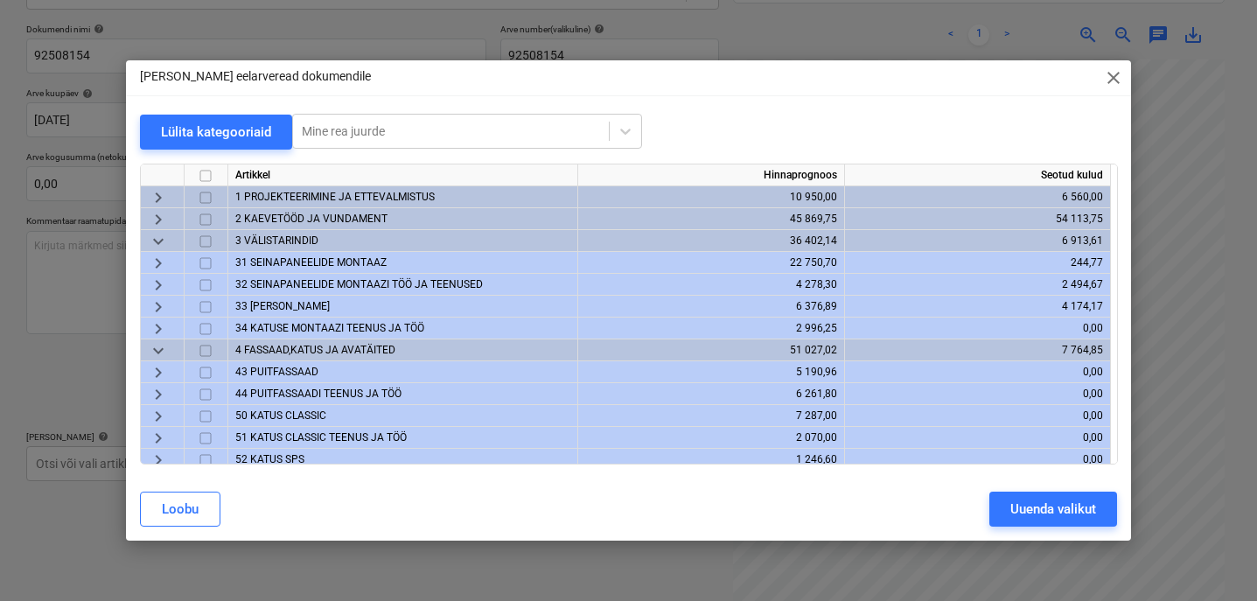
click at [156, 235] on span "keyboard_arrow_down" at bounding box center [158, 240] width 21 height 21
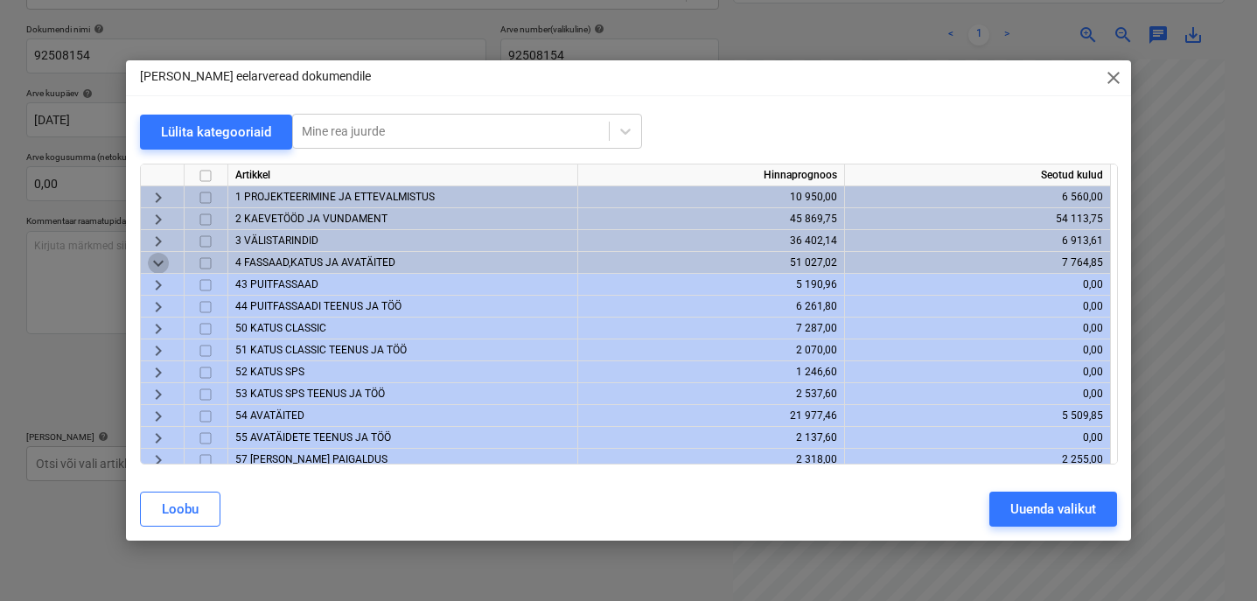
click at [166, 266] on span "keyboard_arrow_down" at bounding box center [158, 262] width 21 height 21
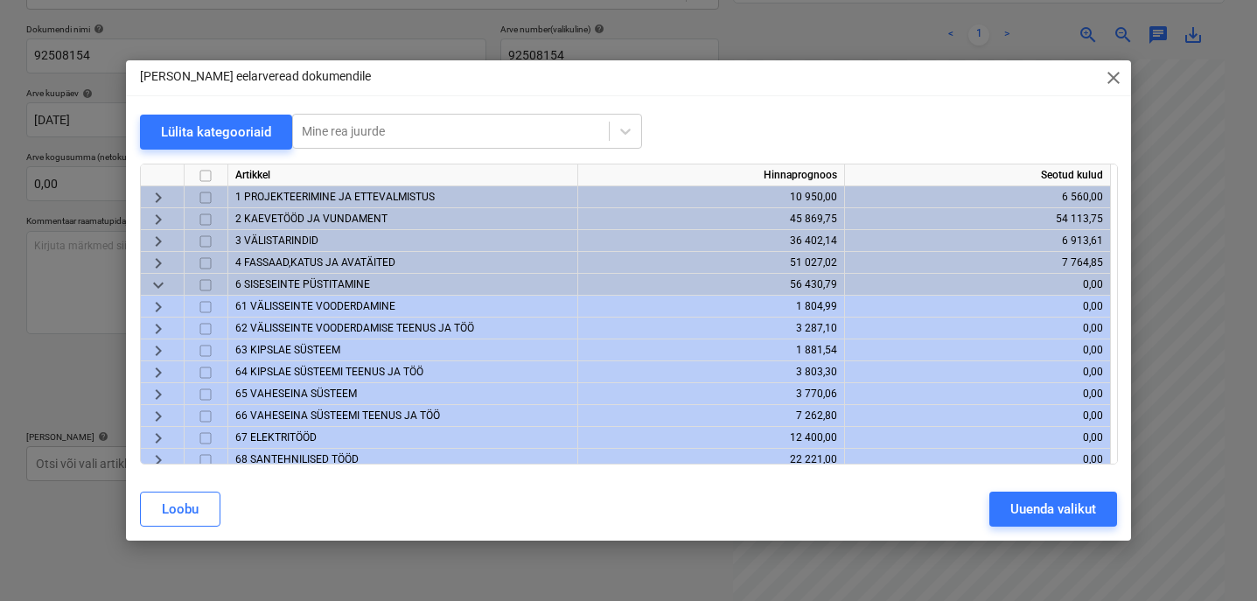
click at [170, 286] on div "keyboard_arrow_down" at bounding box center [163, 285] width 44 height 22
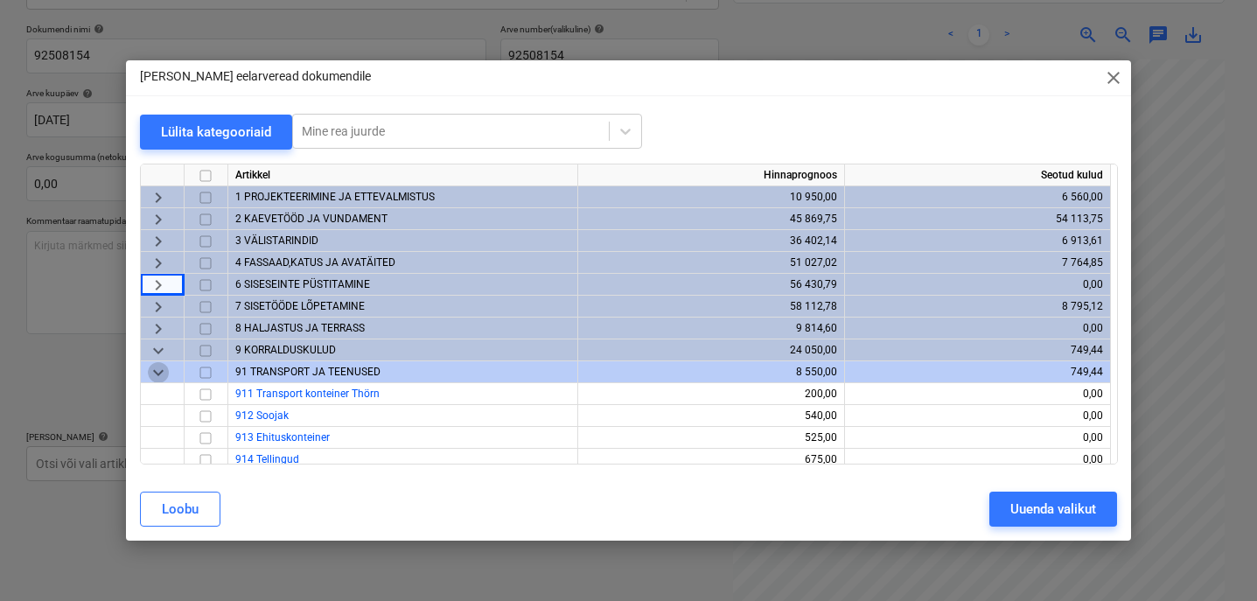
click at [168, 364] on span "keyboard_arrow_down" at bounding box center [158, 371] width 21 height 21
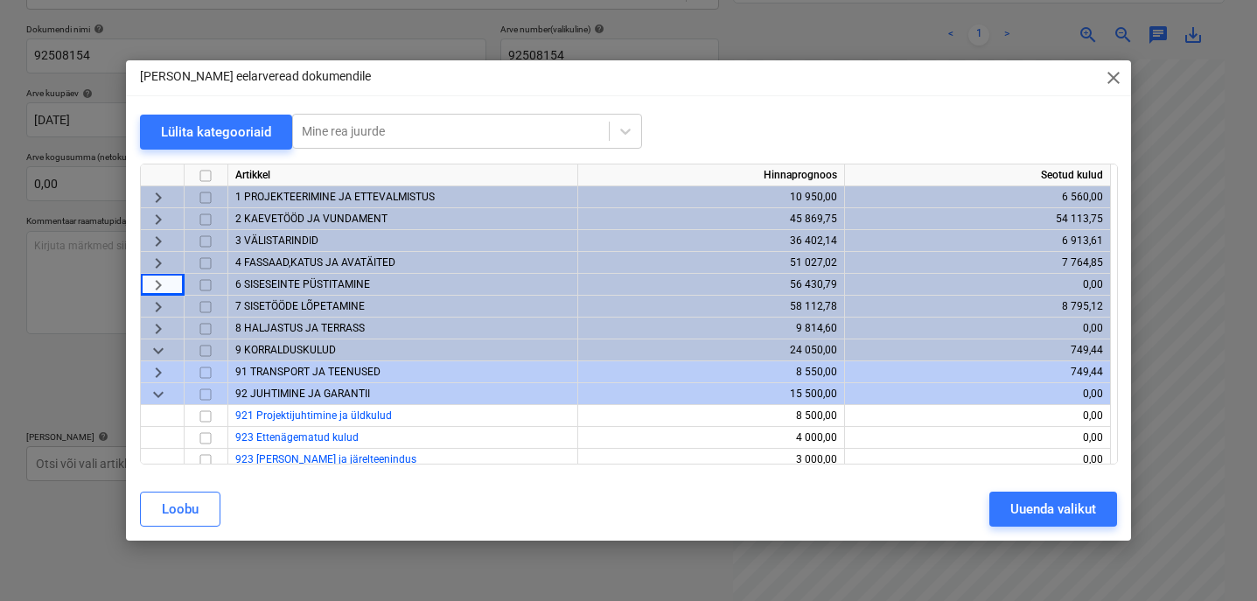
click at [160, 352] on span "keyboard_arrow_down" at bounding box center [158, 349] width 21 height 21
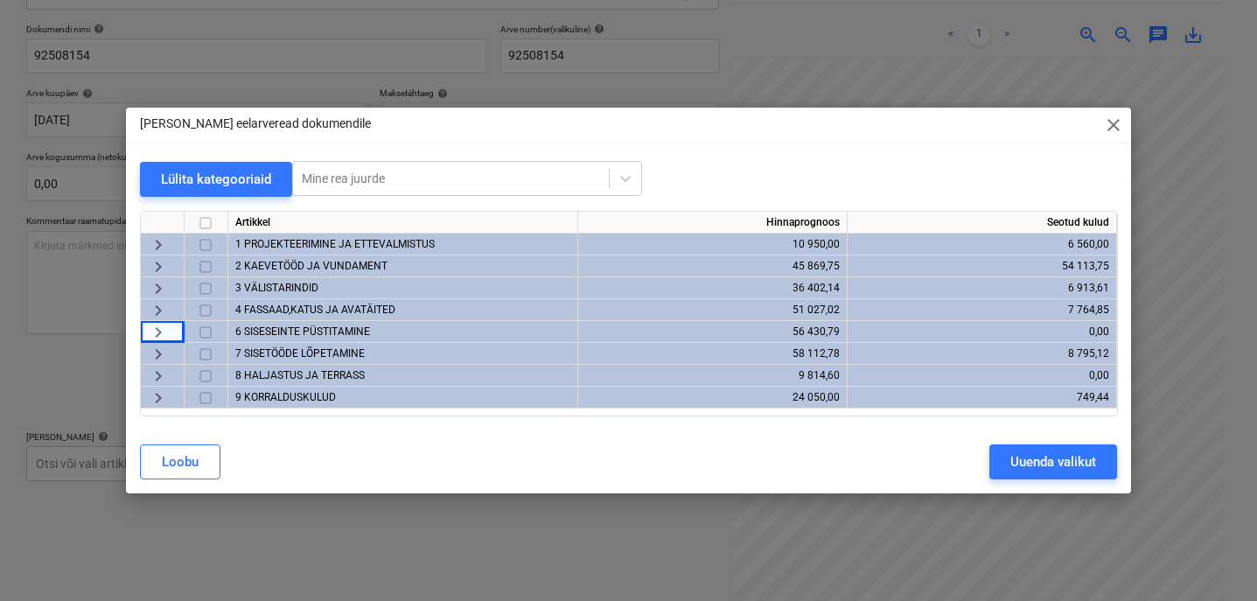
click at [279, 265] on span "2 KAEVETÖÖD JA VUNDAMENT" at bounding box center [311, 266] width 152 height 12
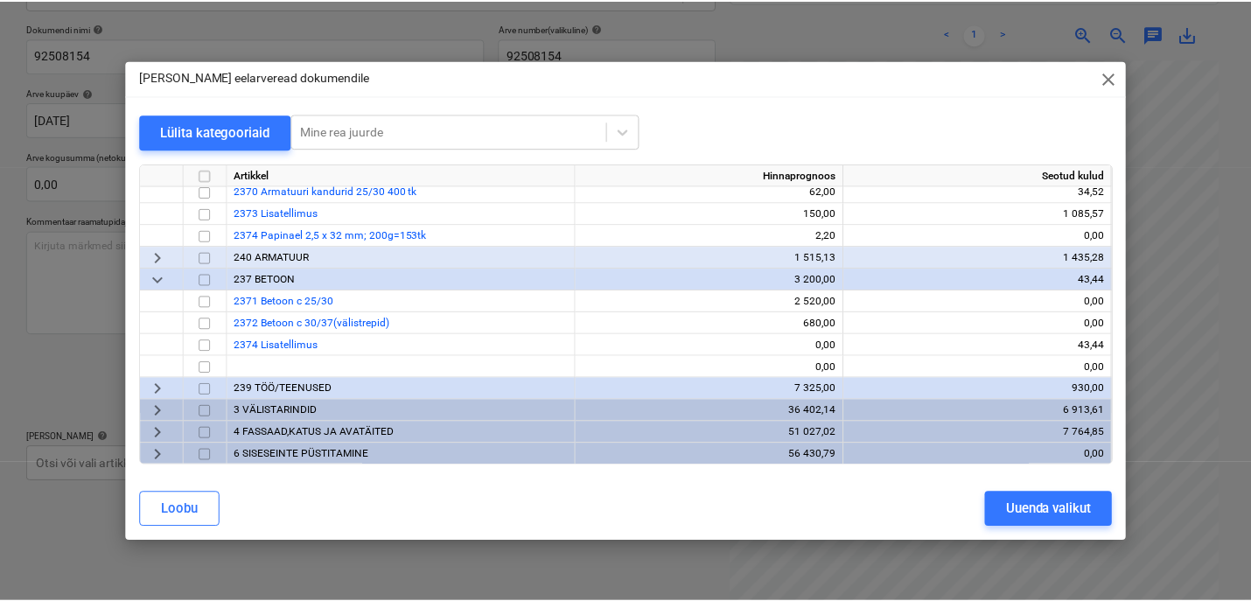
scroll to position [392, 0]
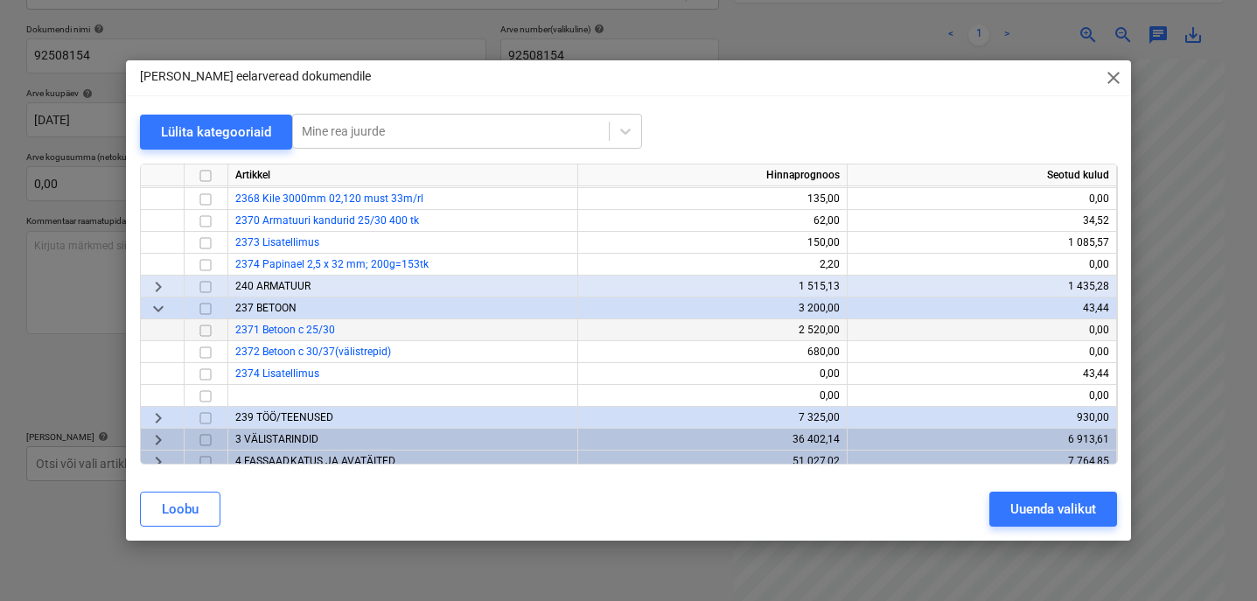
click at [203, 332] on input "checkbox" at bounding box center [205, 329] width 21 height 21
click at [211, 353] on input "checkbox" at bounding box center [205, 351] width 21 height 21
click at [1052, 494] on div "Uuenda valikut" at bounding box center [1054, 509] width 86 height 23
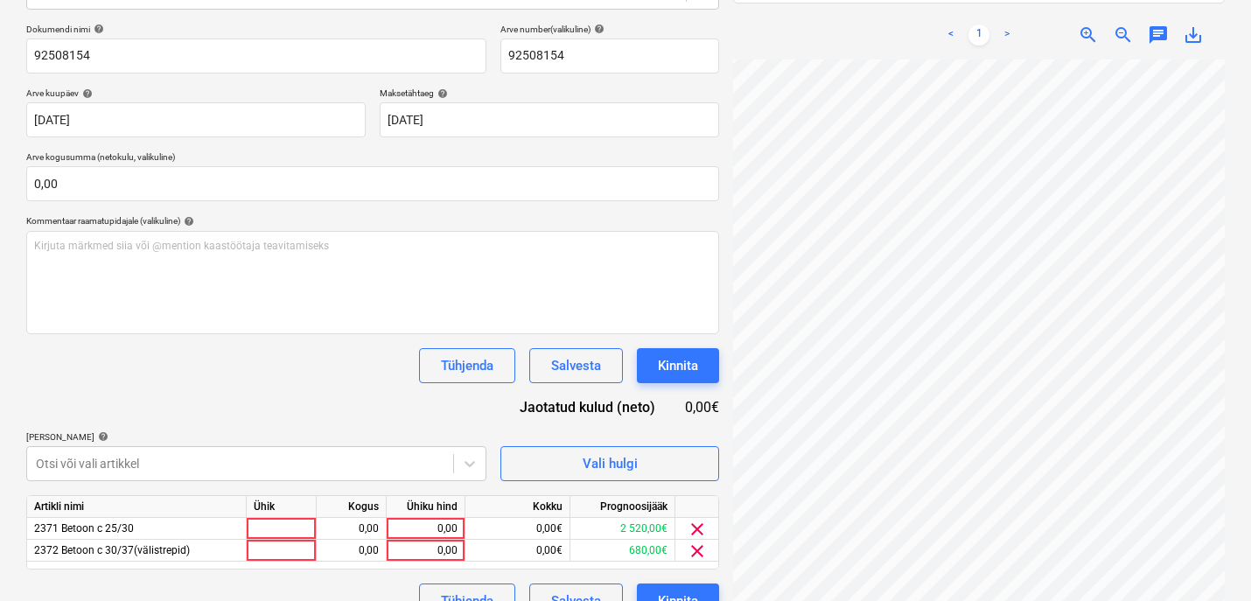
scroll to position [139, 37]
click at [294, 494] on div at bounding box center [282, 529] width 70 height 22
type input "1"
click at [353, 494] on div "0,00" at bounding box center [351, 529] width 55 height 22
type input "22"
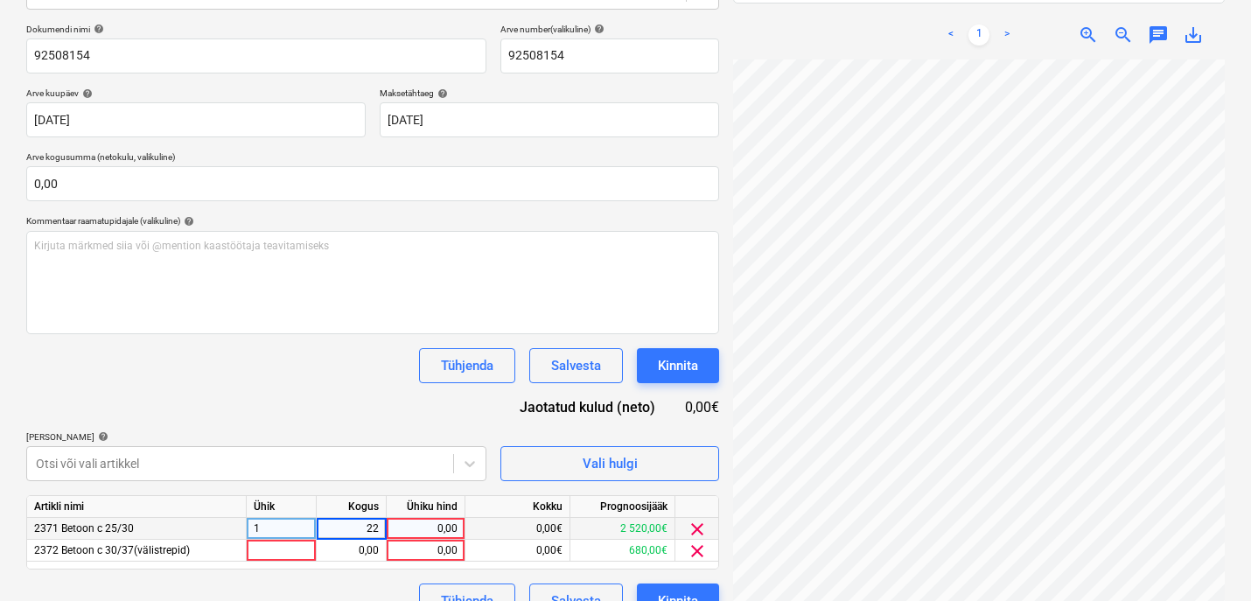
click at [441, 494] on div "0,00" at bounding box center [426, 529] width 64 height 22
type input "95"
click at [387, 420] on div "Dokumendi nimi help 92508154 Arve number (valikuline) help 92508154 Arve kuupäe…" at bounding box center [372, 321] width 693 height 595
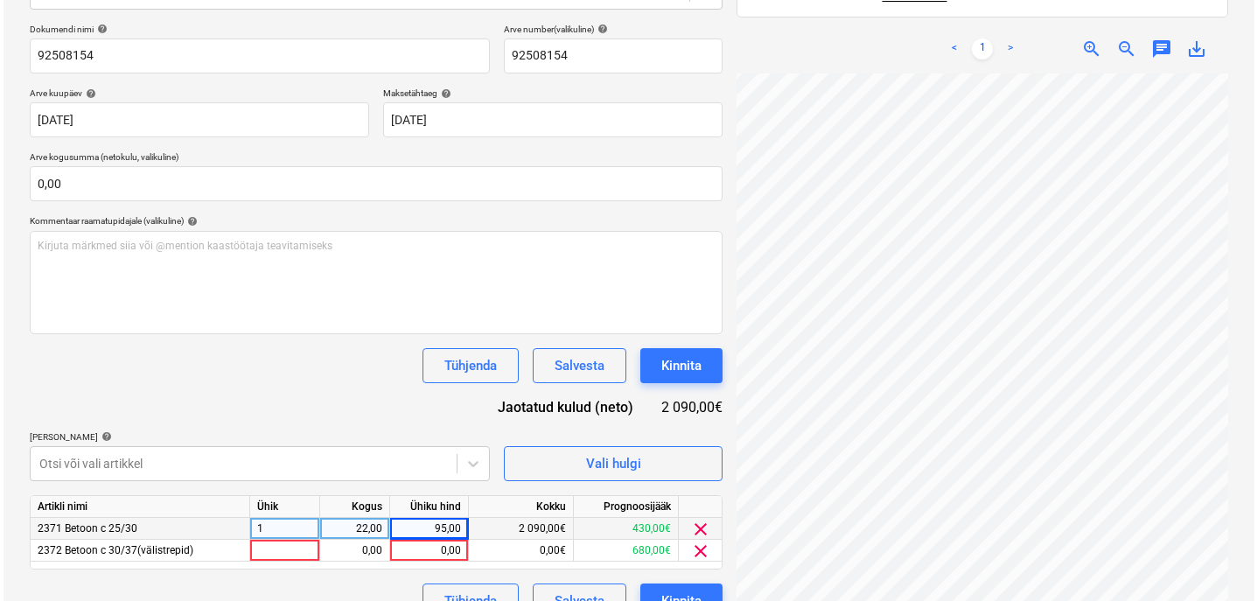
scroll to position [277, 0]
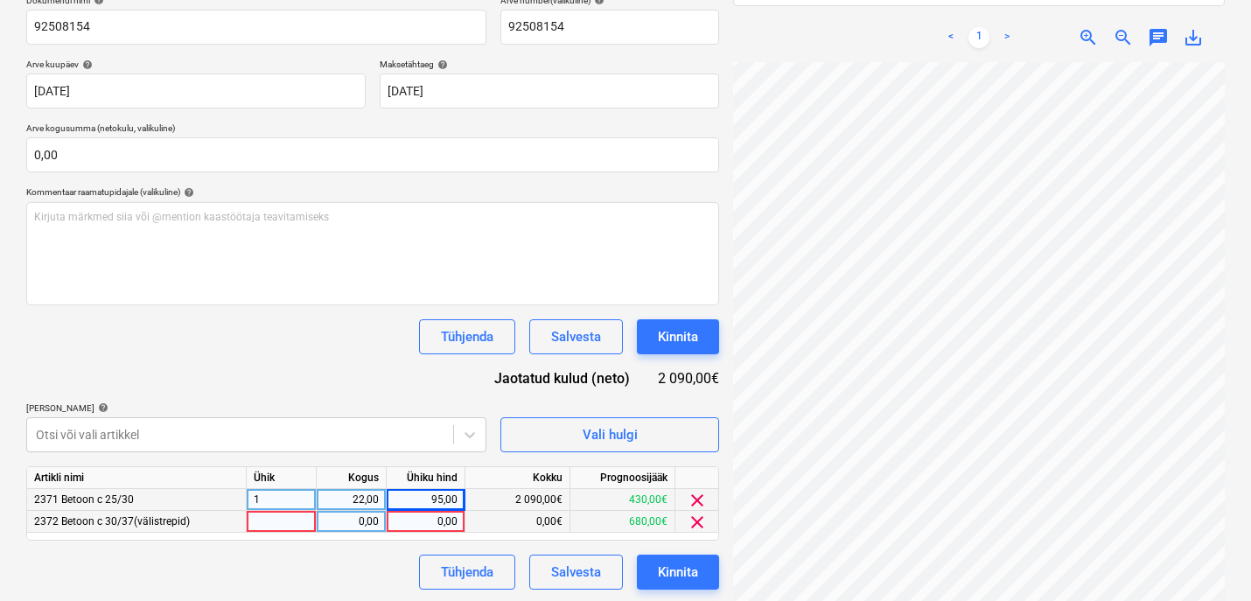
click at [292, 494] on div at bounding box center [282, 522] width 70 height 22
click at [369, 494] on div "0,00" at bounding box center [351, 522] width 55 height 22
type input "5"
click at [436, 494] on div "0,00" at bounding box center [426, 522] width 64 height 22
type input "120"
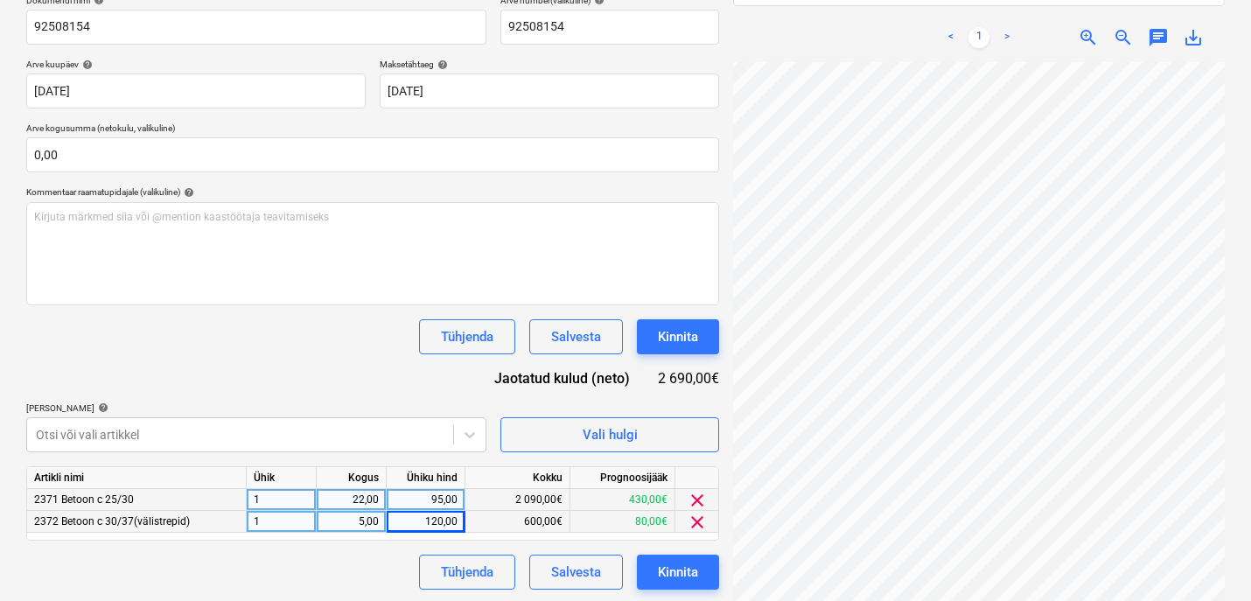
click at [402, 494] on div "Tühjenda Salvesta Kinnita" at bounding box center [372, 572] width 693 height 35
click at [658, 494] on div "Kinnita" at bounding box center [678, 572] width 40 height 23
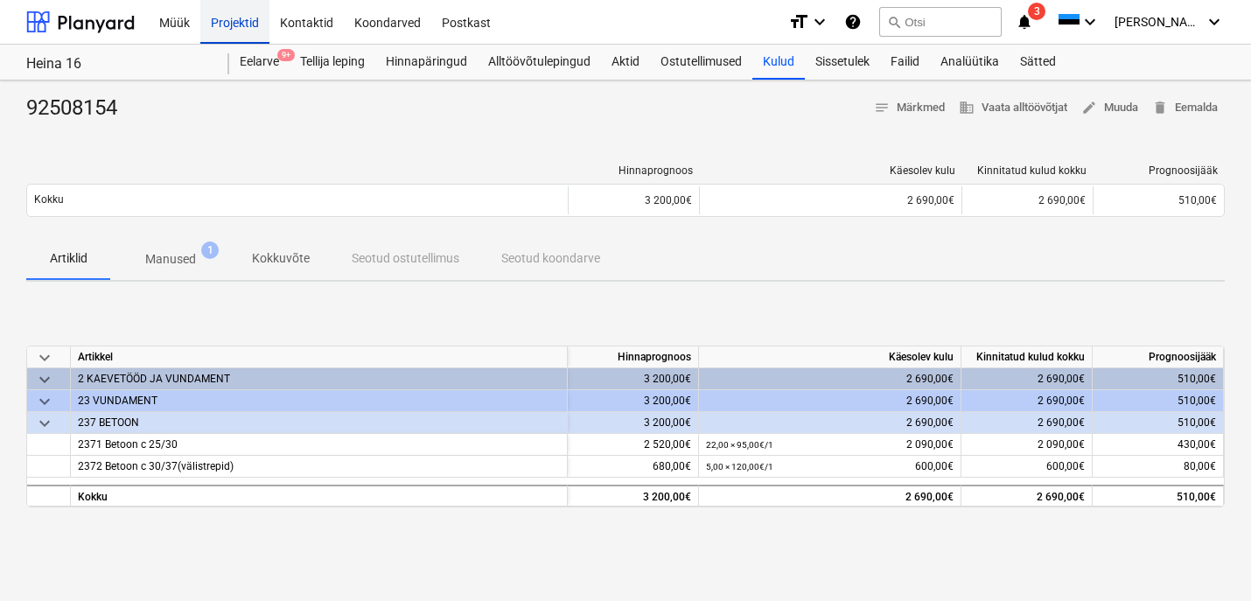
click at [236, 18] on div "Projektid" at bounding box center [234, 21] width 69 height 45
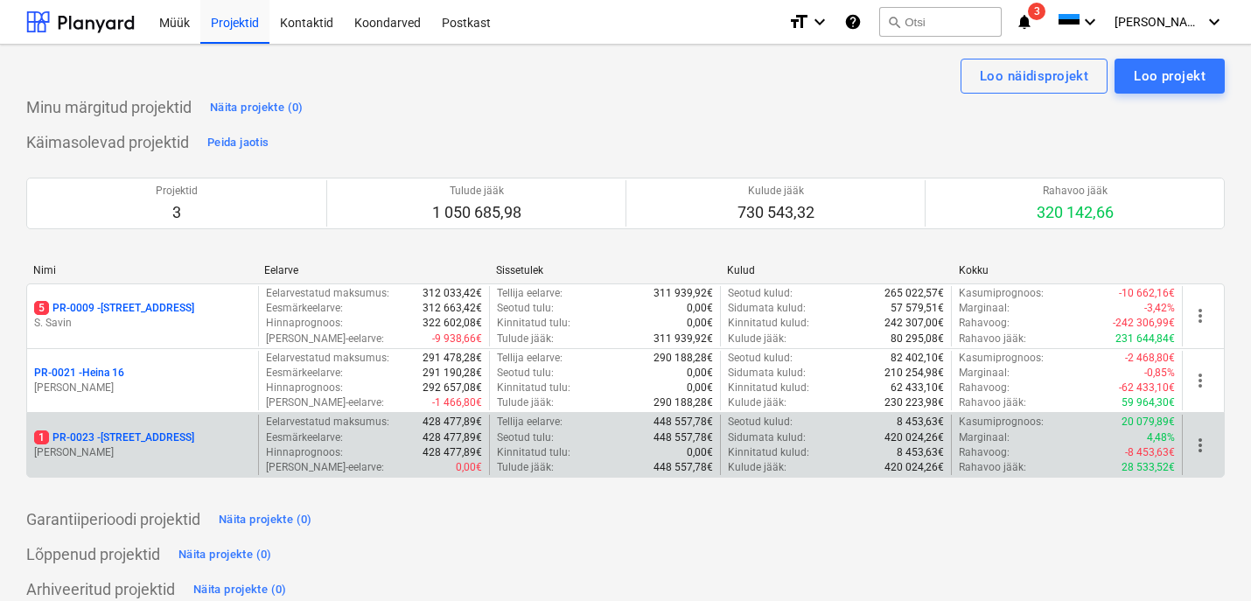
click at [115, 427] on div "1 PR-0023 - Kanarbriku tee 7 E. Remel" at bounding box center [142, 445] width 231 height 60
click at [134, 430] on p "1 PR-0023 - Kanarbriku tee 7" at bounding box center [114, 437] width 160 height 15
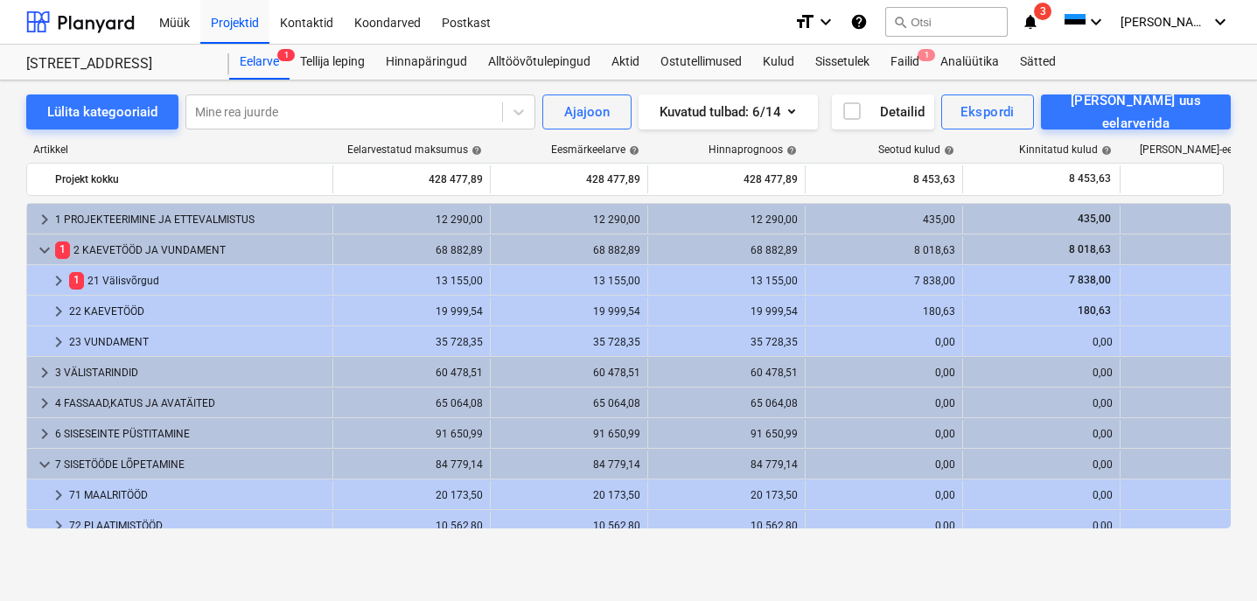
scroll to position [506, 0]
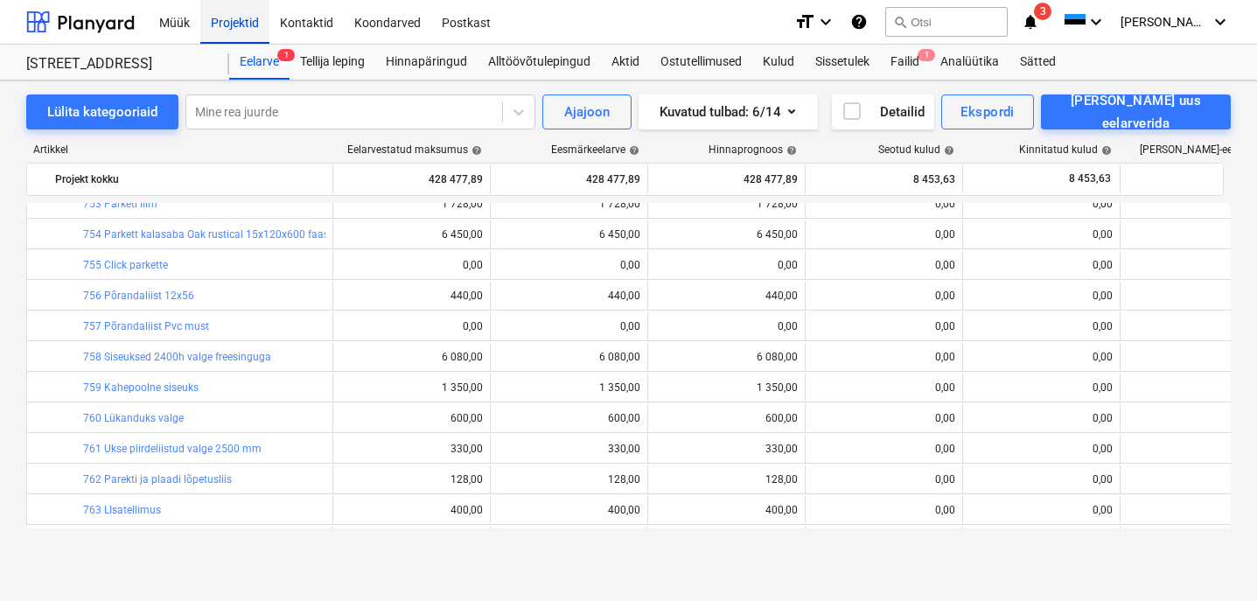
click at [232, 21] on div "Projektid" at bounding box center [234, 21] width 69 height 45
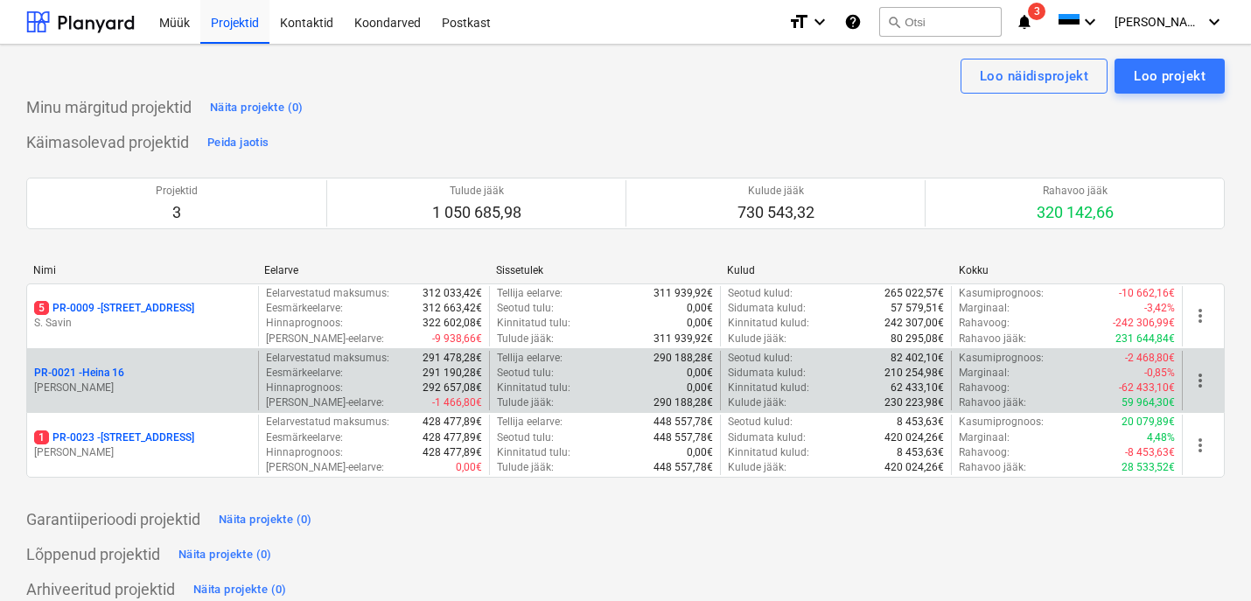
click at [121, 378] on p "PR-0021 - Heina 16" at bounding box center [79, 373] width 90 height 15
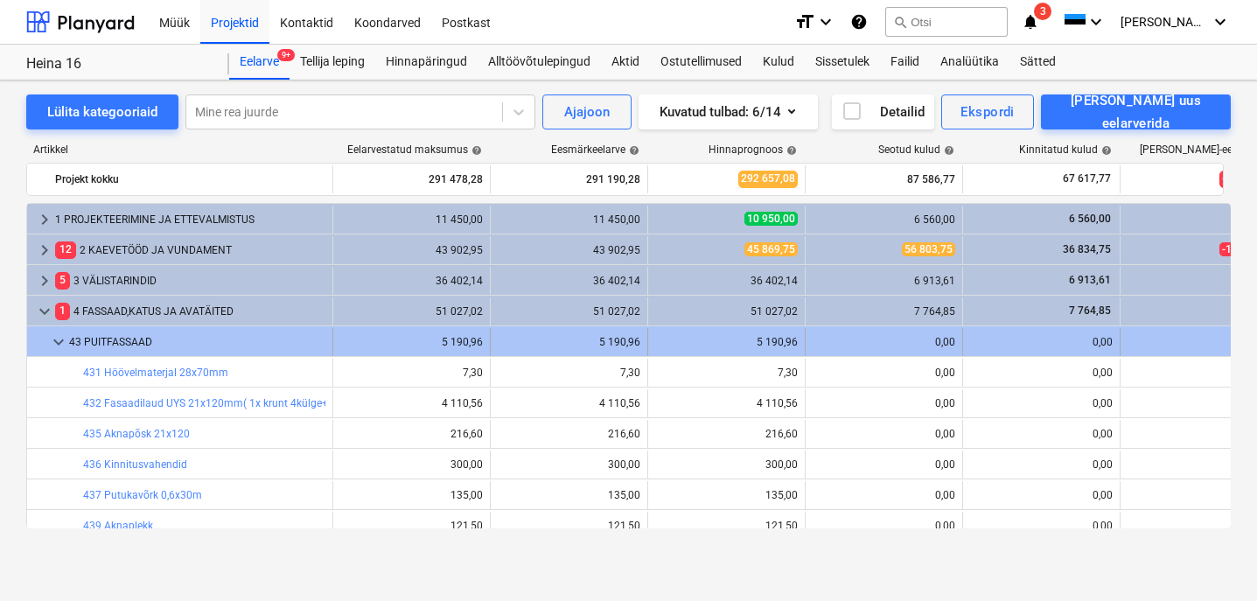
scroll to position [38, 0]
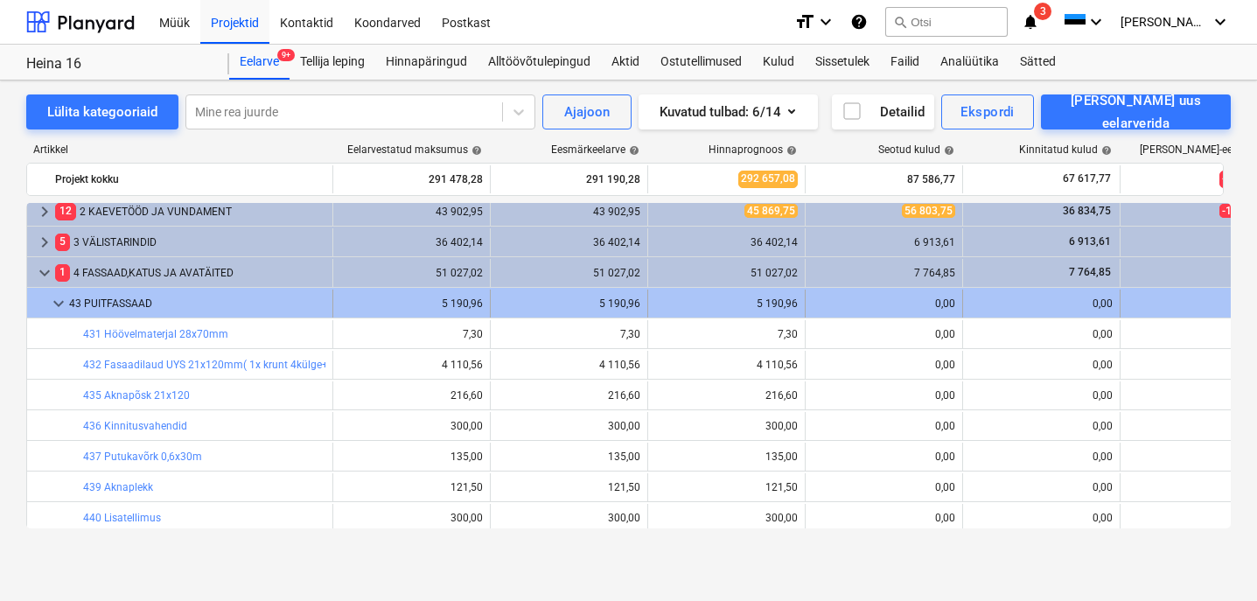
click at [53, 305] on span "keyboard_arrow_down" at bounding box center [58, 303] width 21 height 21
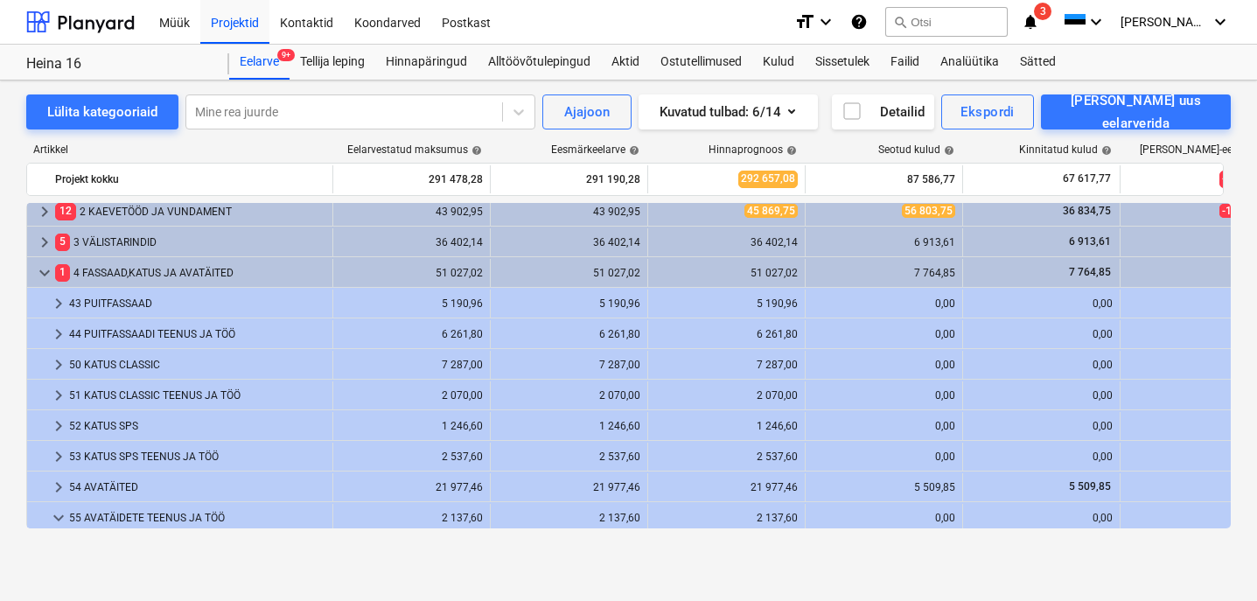
scroll to position [101, 0]
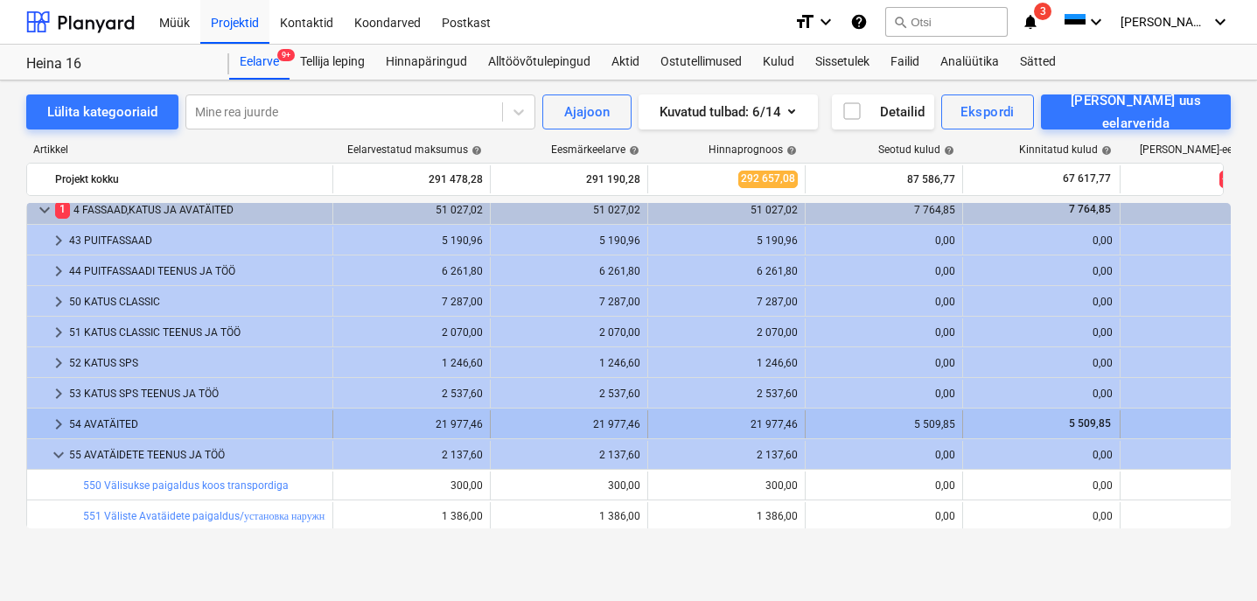
click at [116, 411] on div "54 AVATÄITED" at bounding box center [197, 424] width 256 height 28
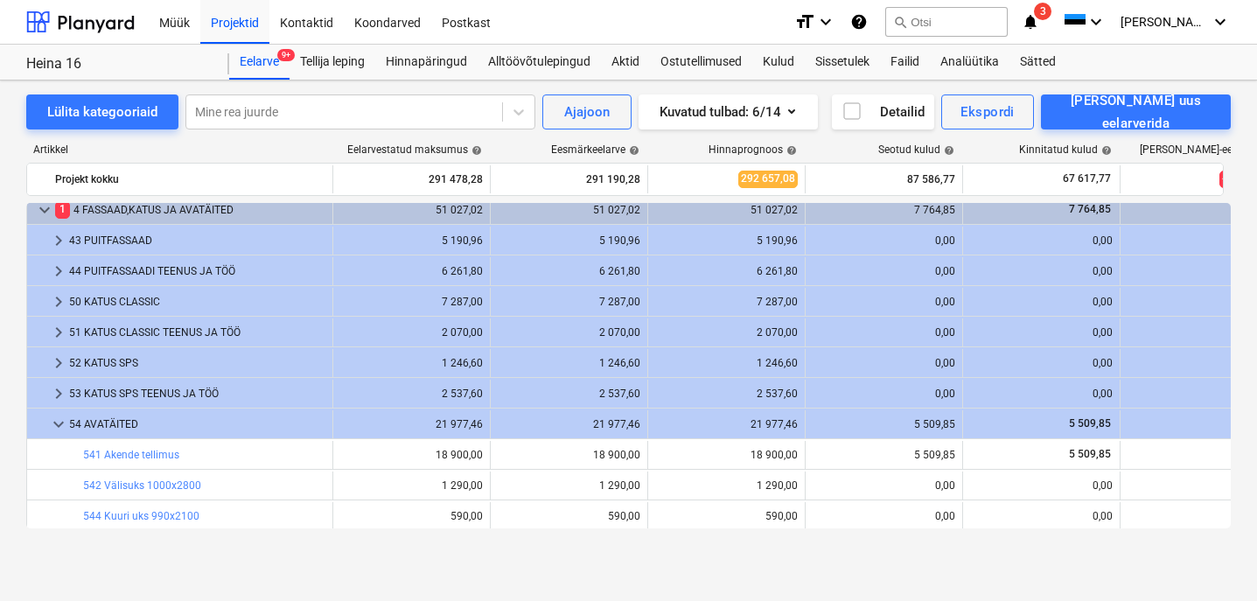
scroll to position [227, 0]
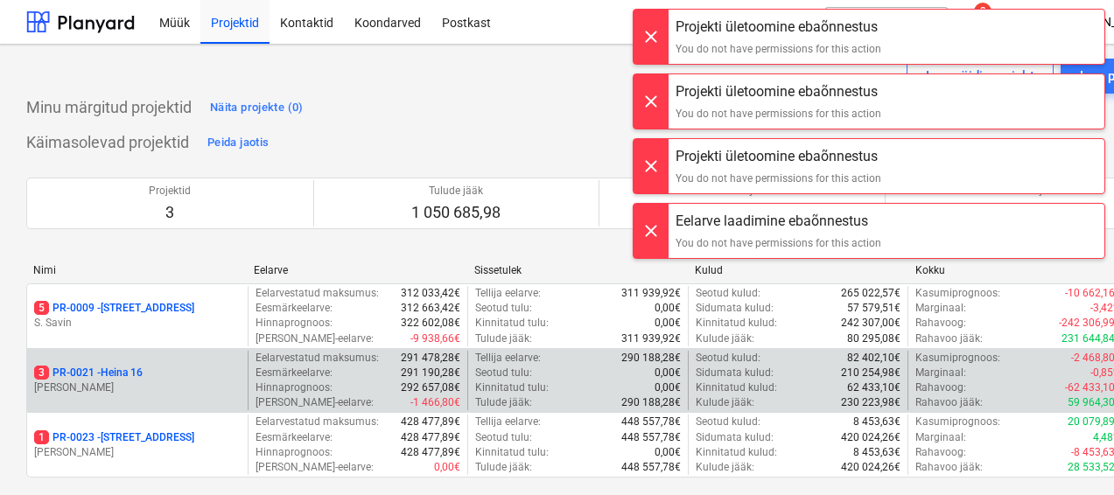
click at [114, 399] on div "3 PR-0021 - Heina 16 [PERSON_NAME]" at bounding box center [137, 381] width 220 height 60
click at [115, 397] on div "3 PR-0021 - Heina 16 [PERSON_NAME]" at bounding box center [137, 381] width 220 height 60
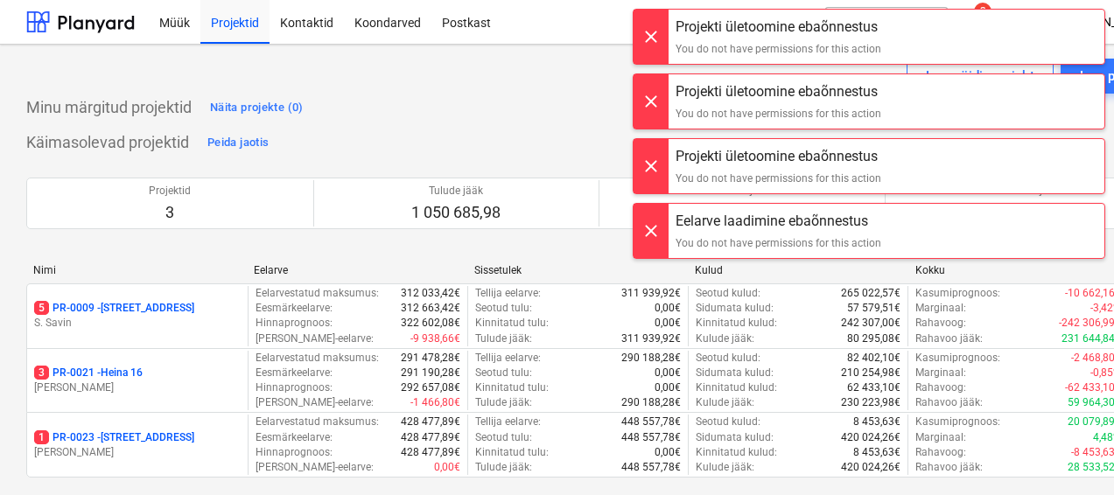
click at [637, 31] on div at bounding box center [650, 37] width 35 height 54
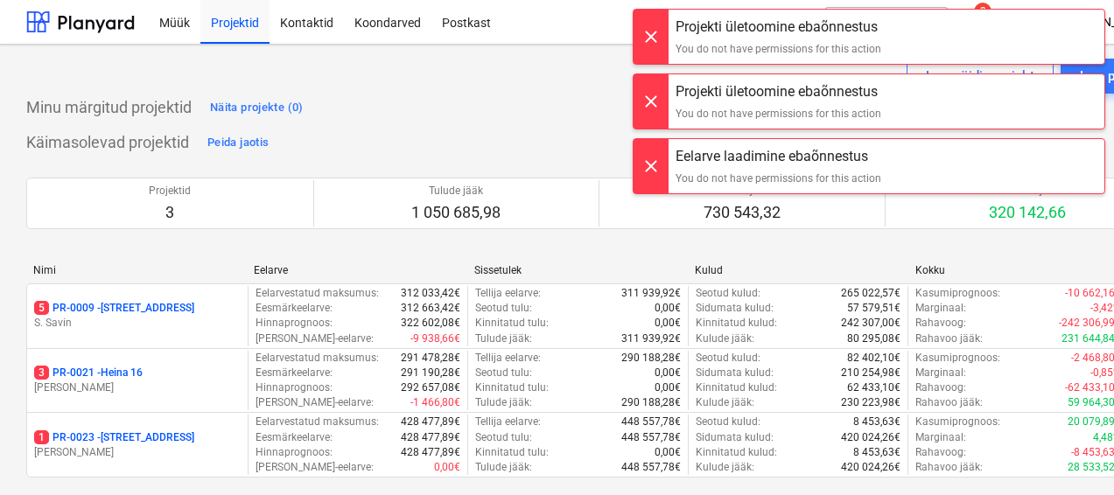
click at [644, 35] on div at bounding box center [650, 37] width 35 height 54
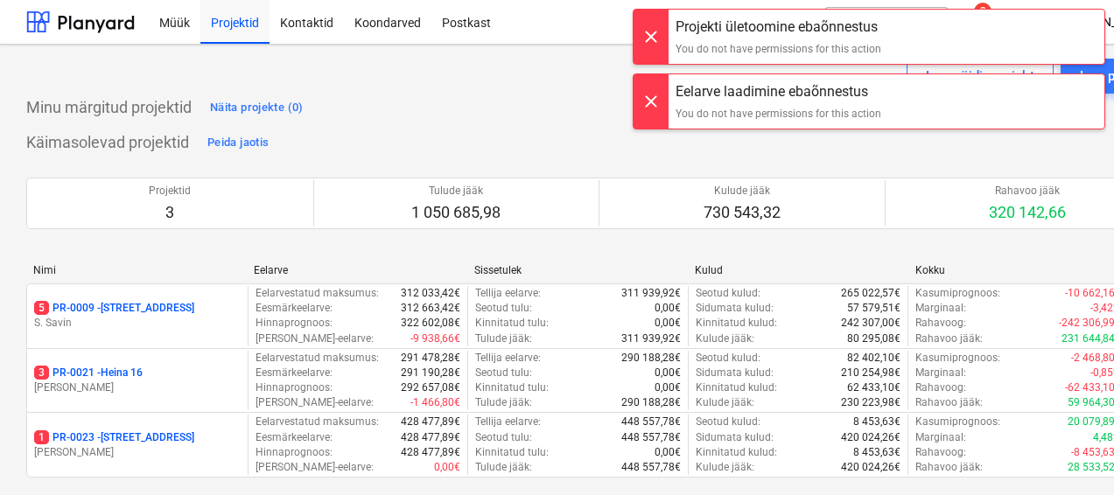
click at [644, 35] on div at bounding box center [650, 37] width 35 height 54
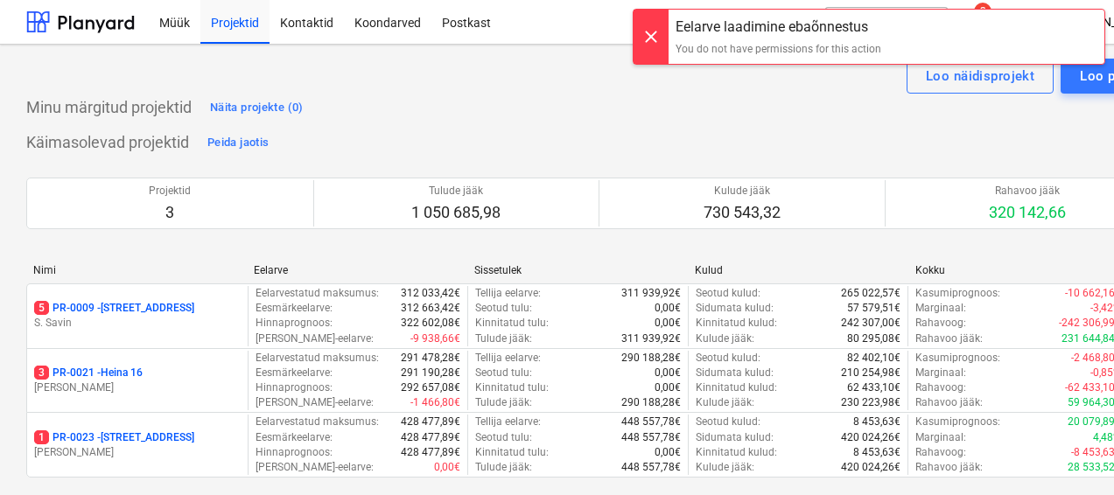
click at [644, 35] on div at bounding box center [650, 37] width 35 height 54
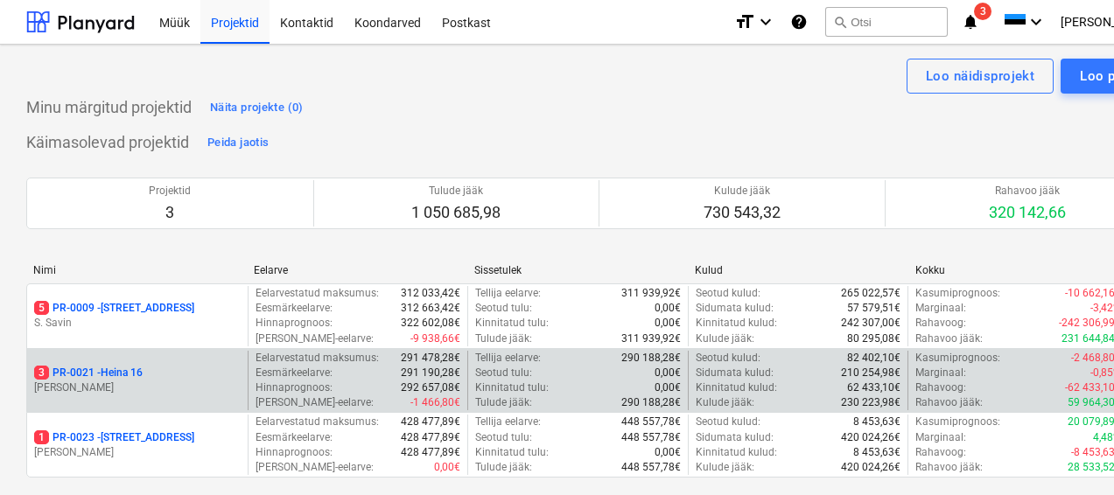
click at [55, 377] on p "3 PR-0021 - Heina 16" at bounding box center [88, 373] width 108 height 15
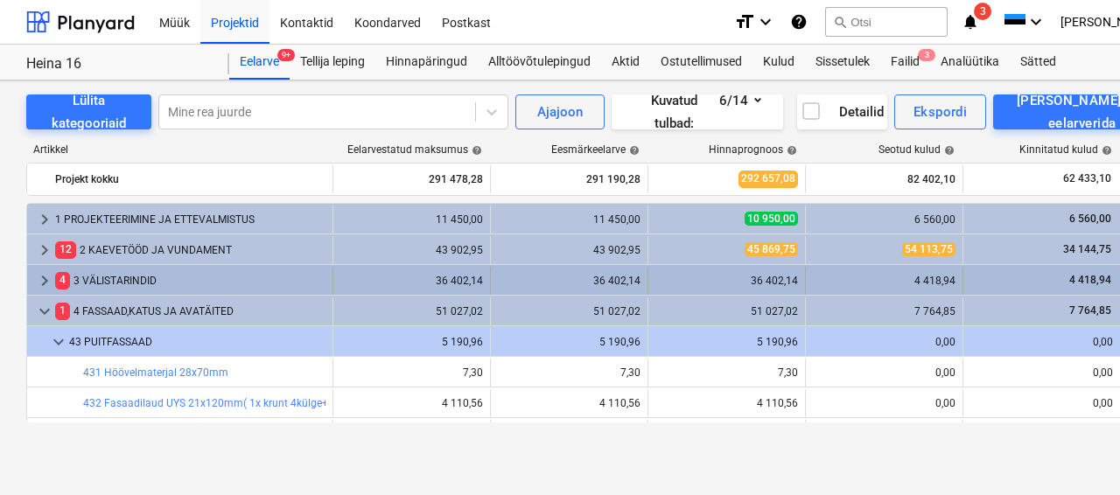
click at [134, 283] on div "4 3 VÄLISTARINDID" at bounding box center [190, 281] width 270 height 28
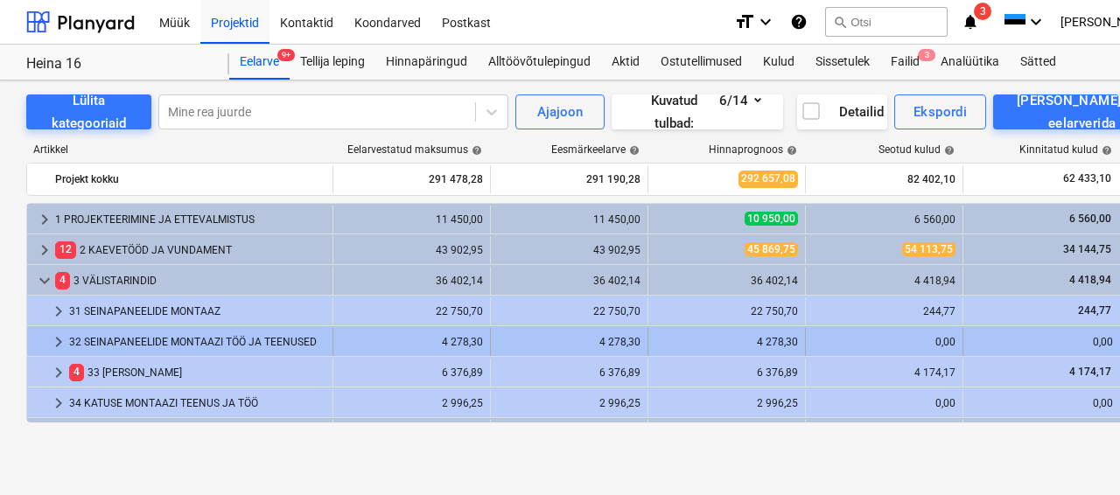
click at [152, 330] on div "32 SEINAPANEELIDE MONTAAZI TÖÖ JA TEENUSED" at bounding box center [197, 342] width 256 height 28
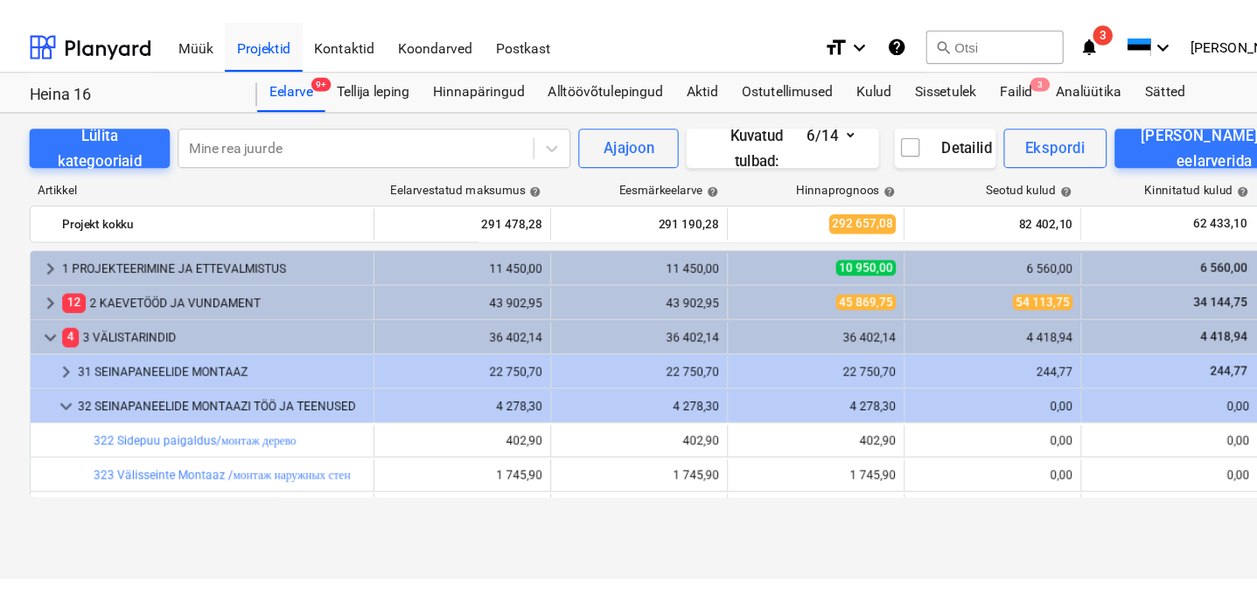
scroll to position [151, 0]
